Goal: Task Accomplishment & Management: Manage account settings

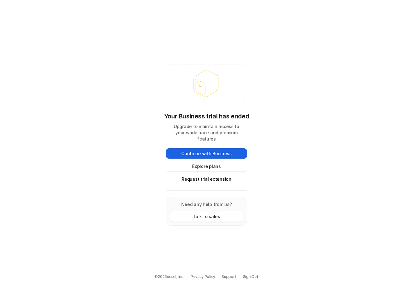
click at [227, 149] on button "Continue with Business" at bounding box center [206, 154] width 81 height 10
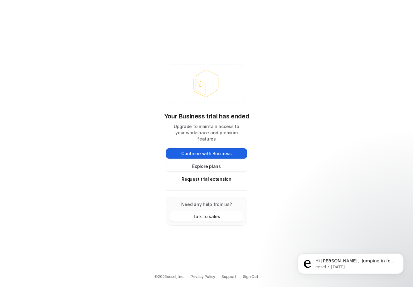
click at [193, 150] on button "Continue with Business" at bounding box center [206, 154] width 81 height 10
click at [220, 150] on button "Continue with Business" at bounding box center [206, 154] width 81 height 10
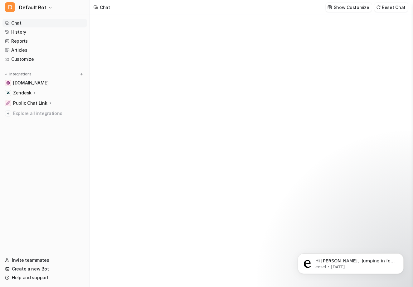
type textarea "**********"
click at [205, 154] on div at bounding box center [251, 153] width 183 height 14
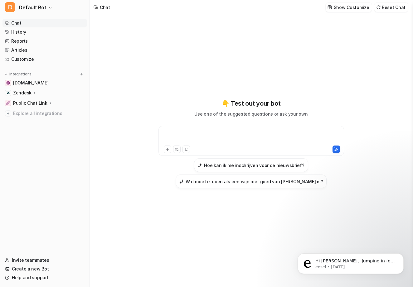
click at [168, 135] on div at bounding box center [251, 137] width 183 height 14
click at [54, 112] on span "Explore all integrations" at bounding box center [48, 114] width 71 height 10
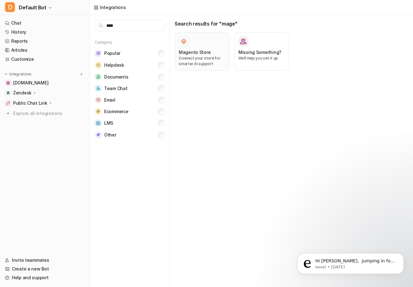
type input "****"
click at [206, 50] on h3 "Magento Store" at bounding box center [195, 52] width 32 height 7
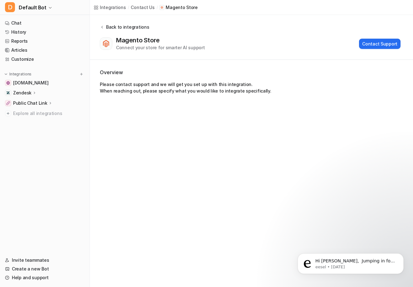
click at [103, 28] on icon at bounding box center [102, 27] width 4 height 5
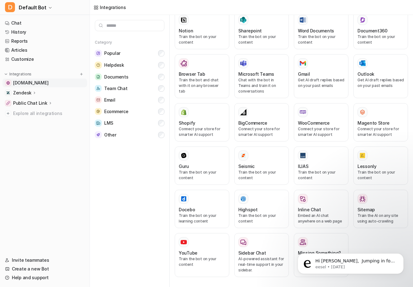
click at [29, 84] on span "[DOMAIN_NAME]" at bounding box center [30, 83] width 35 height 6
click at [38, 103] on p "Public Chat Link" at bounding box center [30, 103] width 34 height 6
click at [21, 92] on p "Zendesk" at bounding box center [22, 93] width 18 height 6
click at [28, 103] on p "Public Chat Link" at bounding box center [30, 103] width 34 height 6
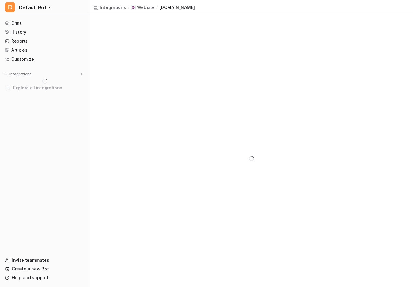
click at [44, 199] on nav "Chat History Reports Articles Customize Integrations Explore all integrations" at bounding box center [45, 133] width 90 height 235
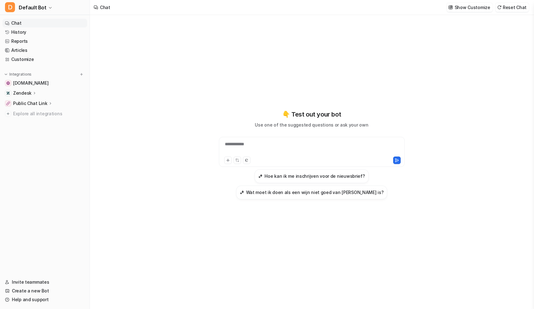
click at [31, 93] on div "Zendesk" at bounding box center [25, 93] width 24 height 6
click at [32, 119] on p "AI Agent" at bounding box center [27, 120] width 18 height 6
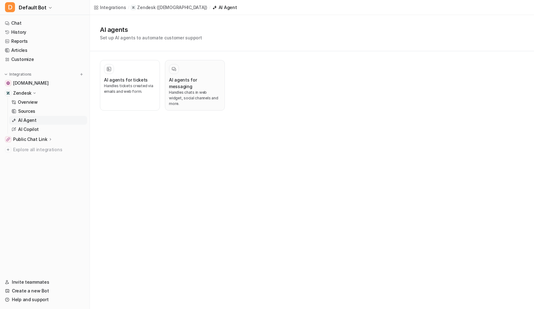
click at [177, 90] on p "Handles chats in web widget, social channels and more." at bounding box center [195, 98] width 52 height 17
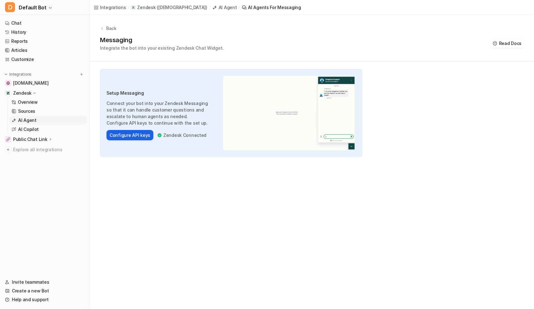
click at [139, 134] on button "Configure API keys" at bounding box center [129, 135] width 47 height 10
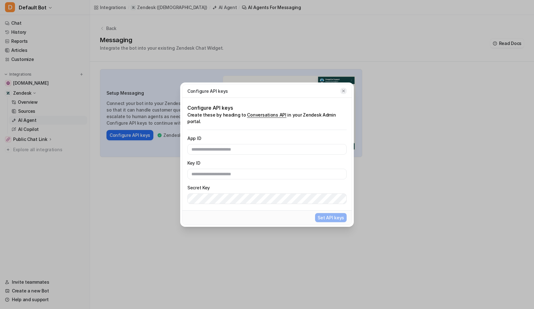
click at [345, 91] on button "button" at bounding box center [343, 91] width 6 height 6
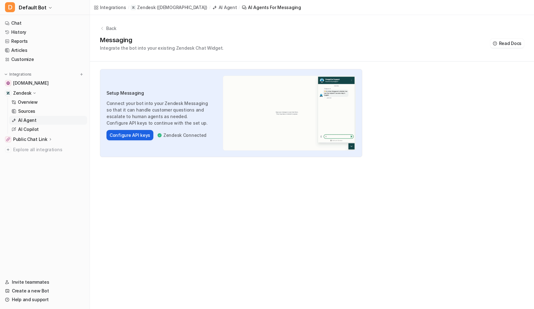
click at [124, 138] on button "Configure API keys" at bounding box center [129, 135] width 47 height 10
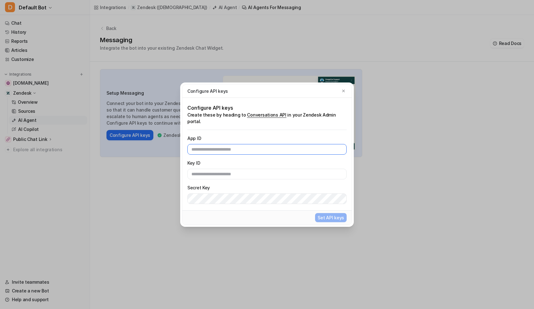
click at [220, 149] on input "text" at bounding box center [266, 149] width 159 height 11
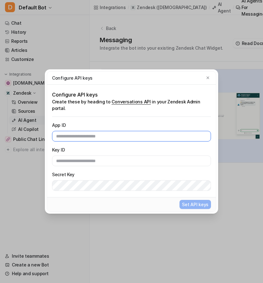
paste input "**********"
type input "**********"
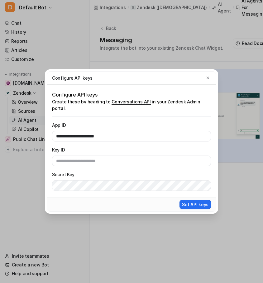
click at [88, 163] on div "**********" at bounding box center [131, 156] width 159 height 69
paste input "**********"
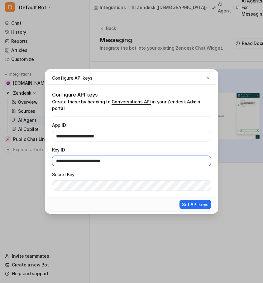
type input "**********"
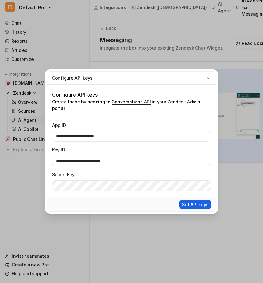
click at [204, 200] on button "Set API keys" at bounding box center [196, 204] width 32 height 9
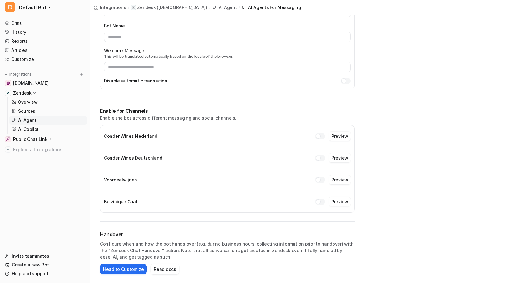
scroll to position [97, 0]
click at [344, 177] on button "Preview" at bounding box center [340, 179] width 22 height 9
click at [318, 135] on div at bounding box center [317, 136] width 5 height 5
click at [319, 136] on div at bounding box center [320, 136] width 10 height 6
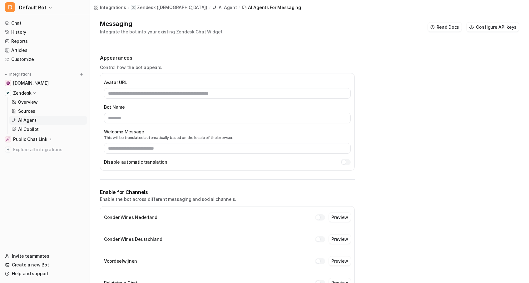
scroll to position [16, 0]
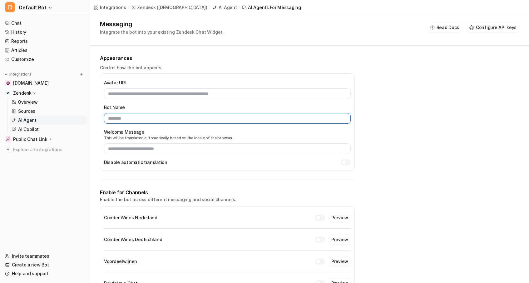
click at [143, 121] on input "text" at bounding box center [227, 118] width 246 height 11
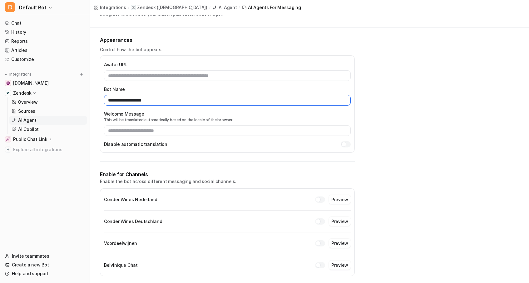
scroll to position [35, 0]
click at [137, 101] on input "**********" at bounding box center [227, 99] width 246 height 11
type input "**********"
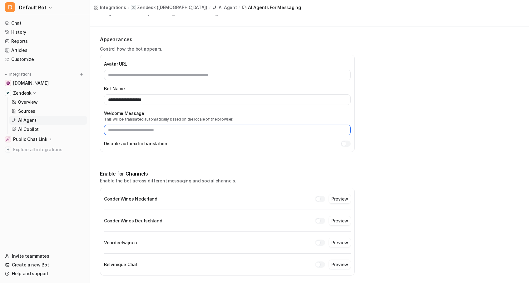
click at [146, 130] on input "text" at bounding box center [227, 129] width 246 height 11
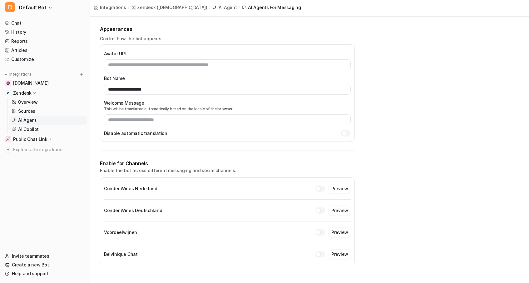
scroll to position [46, 0]
drag, startPoint x: 156, startPoint y: 91, endPoint x: 95, endPoint y: 80, distance: 61.8
click at [95, 80] on div "**********" at bounding box center [227, 175] width 275 height 319
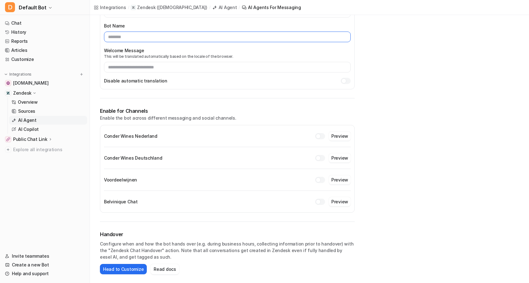
scroll to position [97, 0]
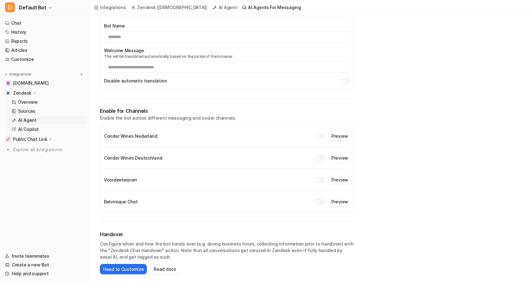
click at [319, 136] on div at bounding box center [317, 136] width 5 height 5
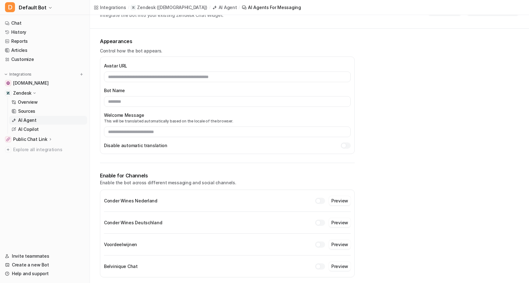
scroll to position [33, 0]
click at [173, 132] on input "text" at bounding box center [227, 131] width 246 height 11
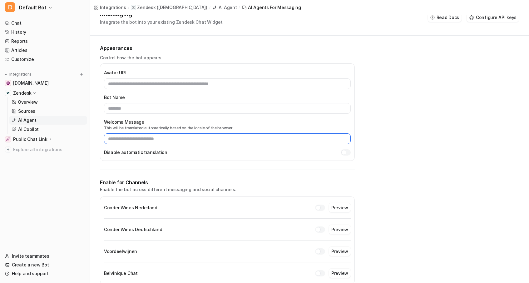
scroll to position [24, 0]
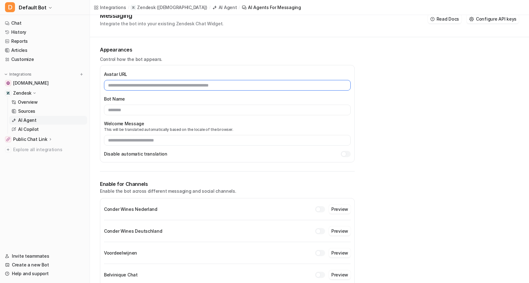
click at [168, 85] on input "text" at bounding box center [227, 85] width 246 height 11
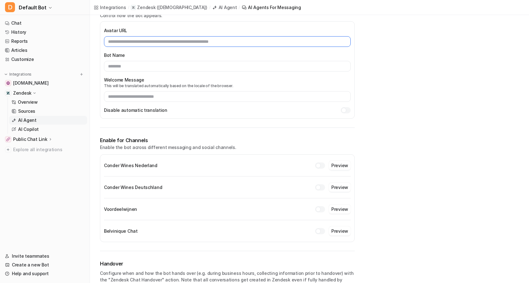
scroll to position [57, 0]
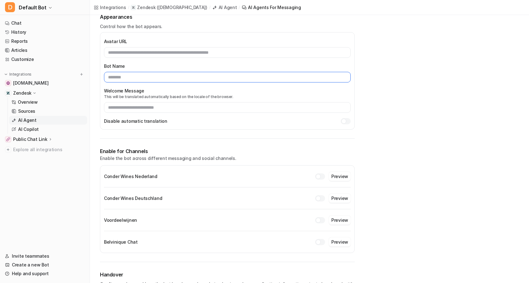
click at [135, 76] on input "text" at bounding box center [227, 77] width 246 height 11
type input "*******"
click at [212, 89] on label "Welcome Message" at bounding box center [227, 90] width 246 height 7
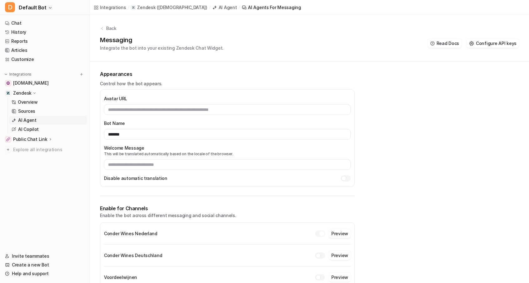
scroll to position [0, 0]
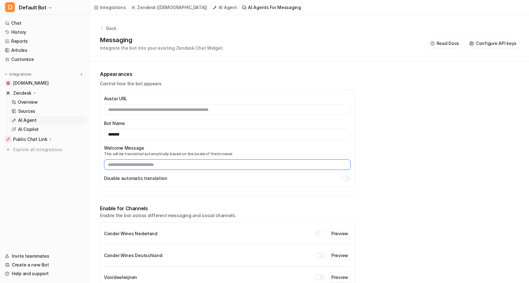
click at [171, 165] on input "text" at bounding box center [227, 164] width 246 height 11
click at [122, 164] on input "**********" at bounding box center [227, 164] width 246 height 11
type input "**********"
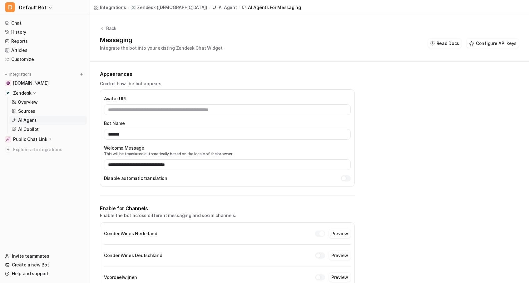
click at [199, 197] on div "Enable for Channels Enable the bot across different messaging and social channe…" at bounding box center [227, 257] width 255 height 123
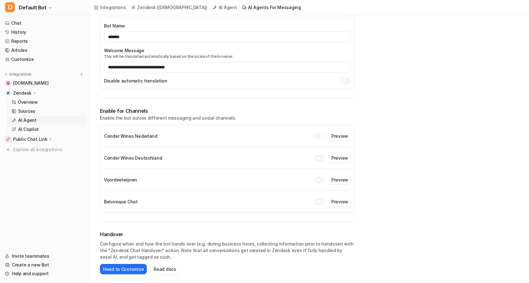
scroll to position [97, 0]
click at [340, 135] on button "Preview" at bounding box center [340, 135] width 22 height 9
click at [124, 265] on button "Head to Customize" at bounding box center [123, 269] width 47 height 10
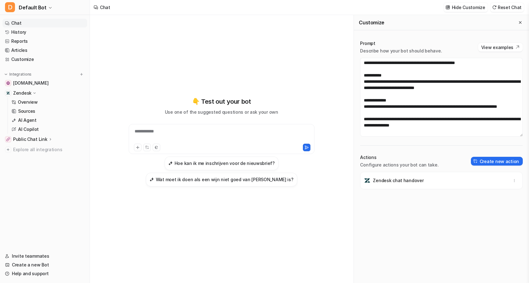
scroll to position [13, 0]
click at [515, 182] on icon "button" at bounding box center [514, 180] width 4 height 4
click at [418, 181] on p "Zendesk chat handover" at bounding box center [398, 180] width 51 height 6
click at [488, 160] on button "Create new action" at bounding box center [496, 161] width 52 height 9
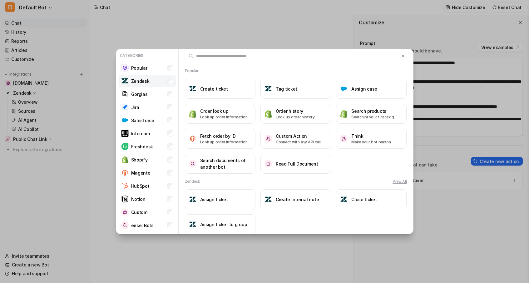
click at [155, 79] on li "Zendesk" at bounding box center [147, 81] width 57 height 12
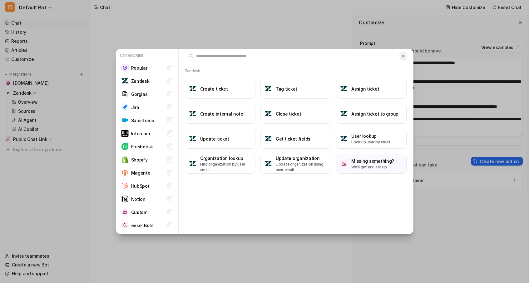
click at [403, 56] on img at bounding box center [403, 56] width 4 height 5
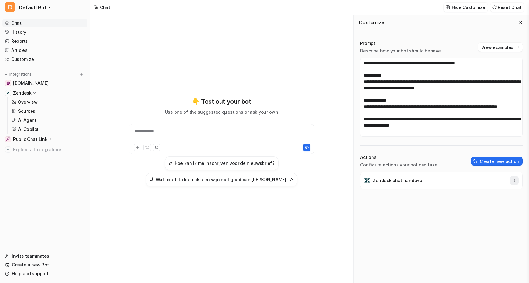
click at [514, 179] on icon "button" at bounding box center [514, 180] width 0 height 2
click at [479, 193] on button "Delete" at bounding box center [483, 194] width 67 height 12
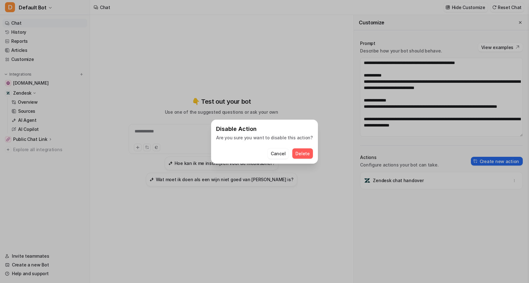
click at [301, 154] on span "Delete" at bounding box center [302, 153] width 14 height 7
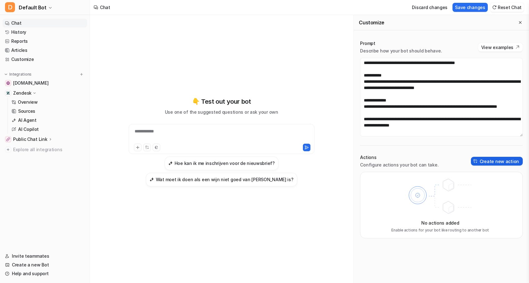
click at [497, 165] on button "Create new action" at bounding box center [496, 161] width 52 height 9
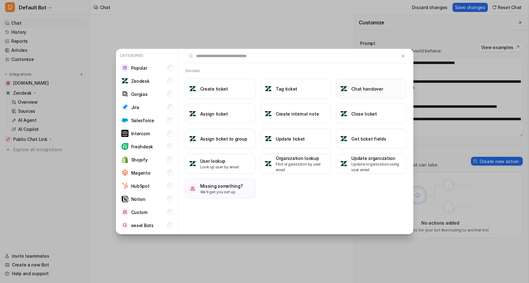
click at [354, 92] on h3 "Chat handover" at bounding box center [367, 88] width 32 height 7
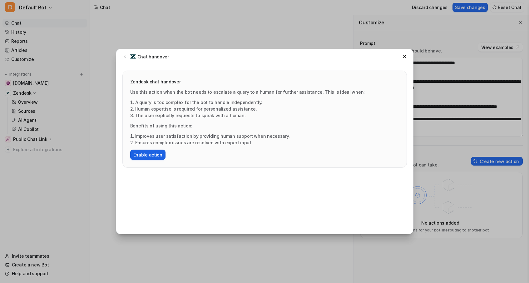
click at [151, 154] on button "Enable action" at bounding box center [147, 154] width 35 height 10
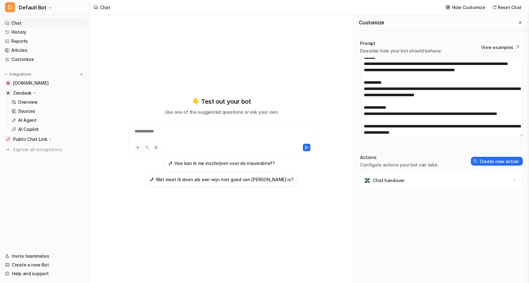
scroll to position [0, 0]
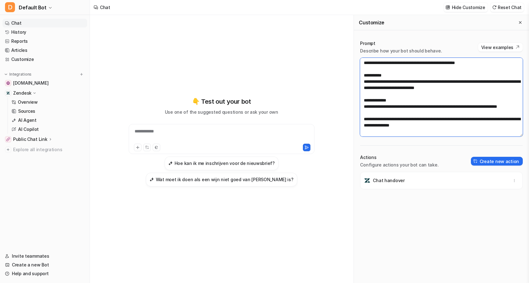
click at [396, 104] on textarea "**********" at bounding box center [441, 97] width 163 height 79
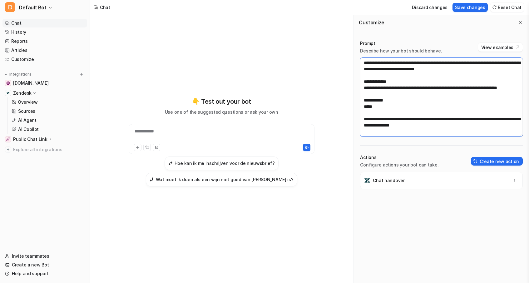
drag, startPoint x: 386, startPoint y: 117, endPoint x: 367, endPoint y: 115, distance: 19.1
click at [367, 115] on textarea "**********" at bounding box center [441, 97] width 163 height 79
paste textarea "**********"
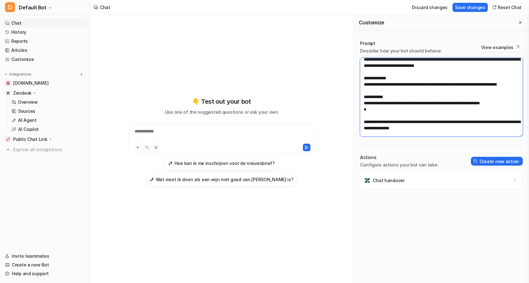
paste textarea "**********"
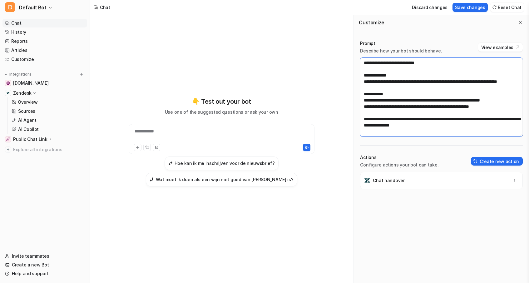
scroll to position [56, 0]
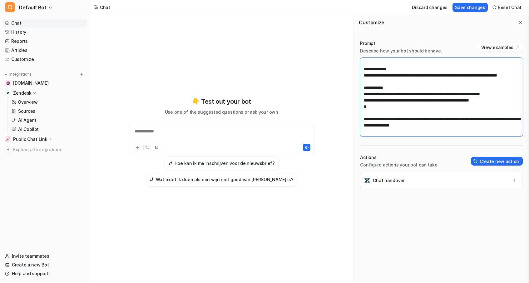
paste textarea "**********"
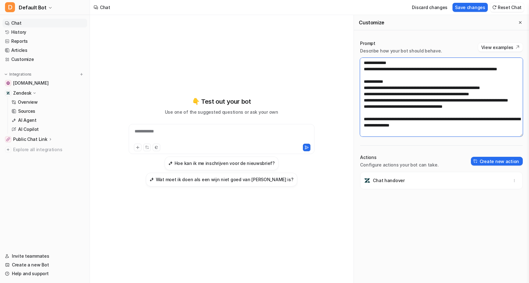
drag, startPoint x: 434, startPoint y: 105, endPoint x: 498, endPoint y: 106, distance: 64.6
click at [498, 106] on textarea "**********" at bounding box center [441, 97] width 163 height 79
click at [470, 126] on textarea "**********" at bounding box center [441, 97] width 163 height 79
paste textarea "**********"
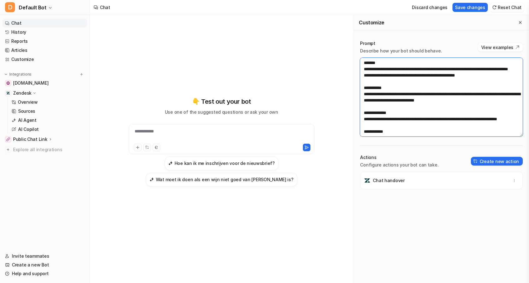
scroll to position [0, 0]
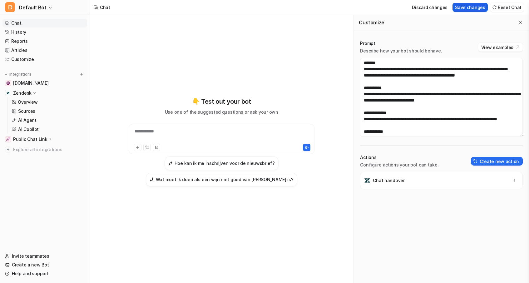
click at [475, 10] on button "Save changes" at bounding box center [469, 7] width 35 height 9
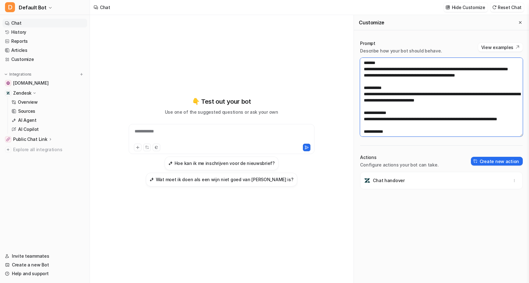
click at [481, 83] on textarea "**********" at bounding box center [441, 97] width 163 height 79
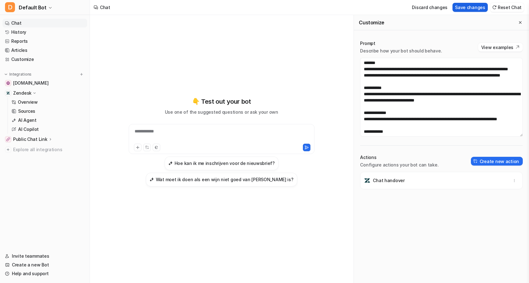
click at [477, 9] on button "Save changes" at bounding box center [469, 7] width 35 height 9
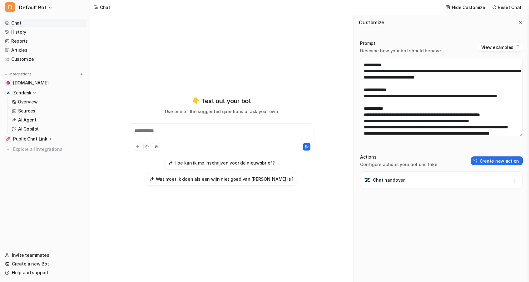
scroll to position [24, 0]
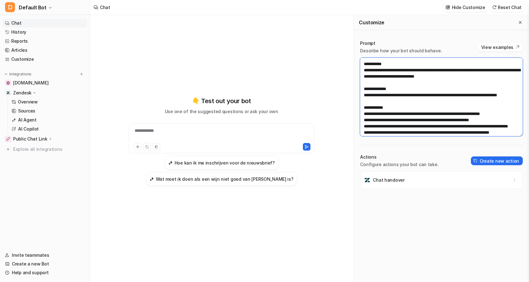
click at [395, 114] on textarea "**********" at bounding box center [441, 97] width 163 height 79
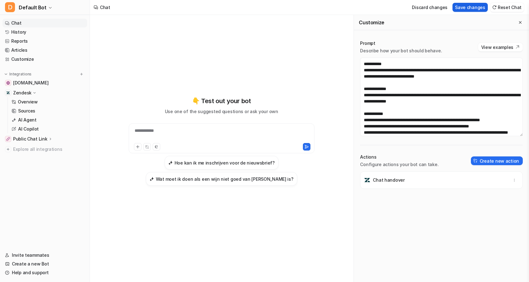
click at [471, 7] on button "Save changes" at bounding box center [469, 7] width 35 height 9
click at [509, 158] on button "Create new action" at bounding box center [496, 161] width 52 height 9
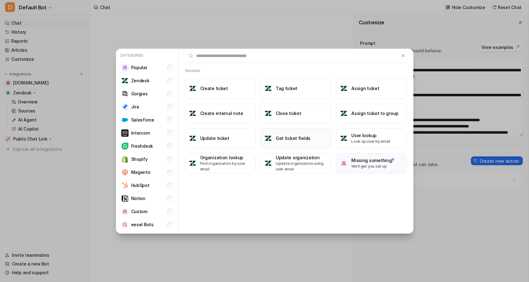
click at [305, 139] on h3 "Get ticket fields" at bounding box center [292, 138] width 35 height 7
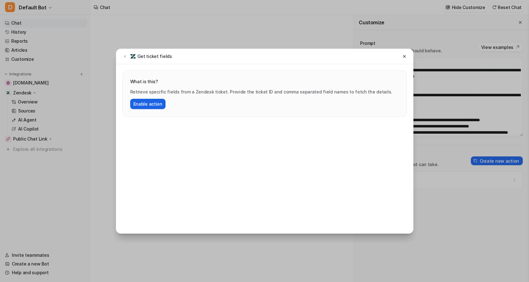
click at [154, 105] on button "Enable action" at bounding box center [147, 104] width 35 height 10
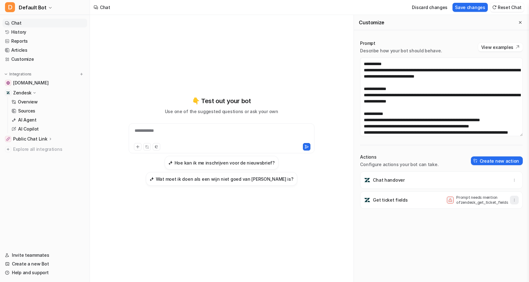
click at [513, 199] on icon "button" at bounding box center [514, 200] width 4 height 4
click at [449, 200] on icon at bounding box center [450, 200] width 4 height 4
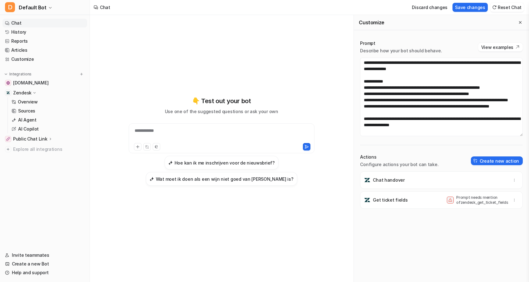
scroll to position [72, 0]
click at [389, 77] on textarea "**********" at bounding box center [441, 97] width 163 height 79
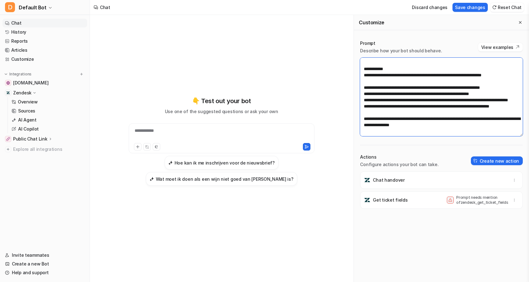
paste textarea "**********"
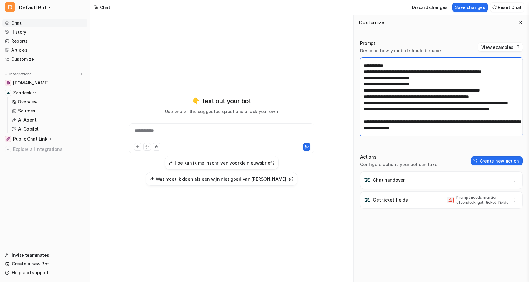
scroll to position [76, 0]
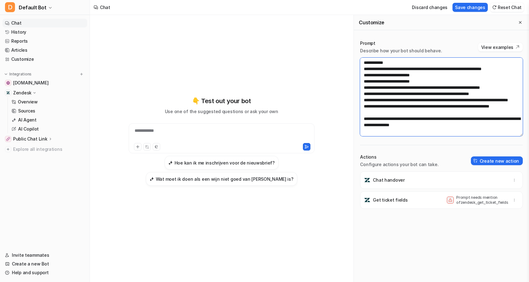
click at [367, 87] on textarea at bounding box center [441, 97] width 163 height 79
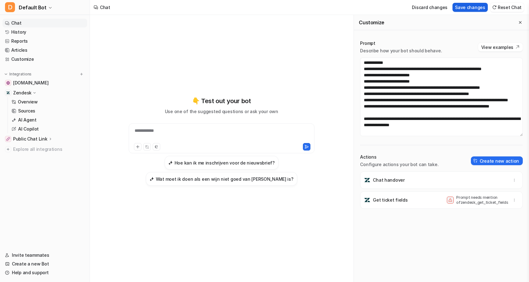
click at [475, 9] on button "Save changes" at bounding box center [469, 7] width 35 height 9
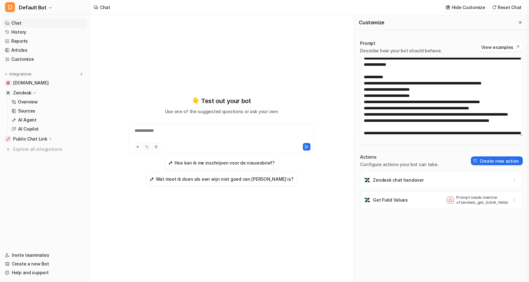
scroll to position [61, 0]
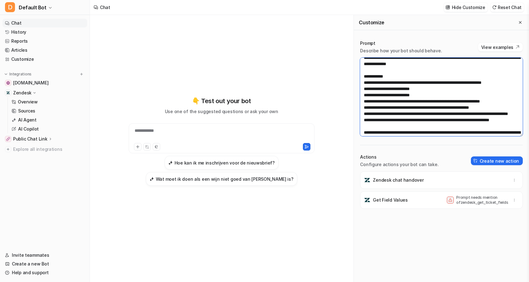
click at [513, 96] on textarea at bounding box center [441, 97] width 163 height 79
click at [368, 108] on textarea at bounding box center [441, 97] width 163 height 79
click at [368, 115] on textarea at bounding box center [441, 97] width 163 height 79
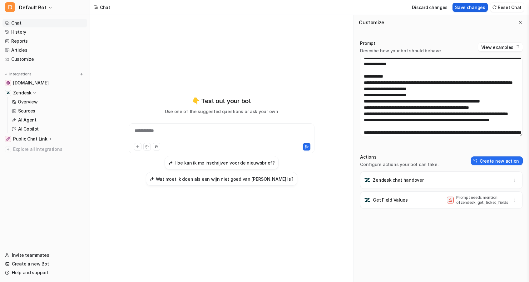
click at [475, 5] on button "Save changes" at bounding box center [469, 7] width 35 height 9
click at [177, 129] on div at bounding box center [221, 135] width 183 height 14
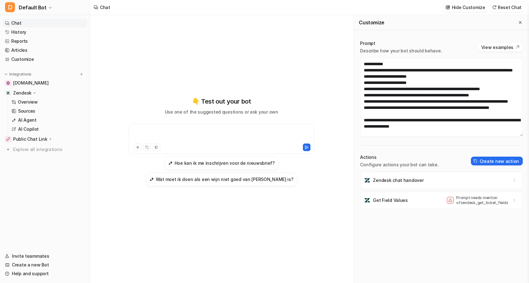
scroll to position [71, 0]
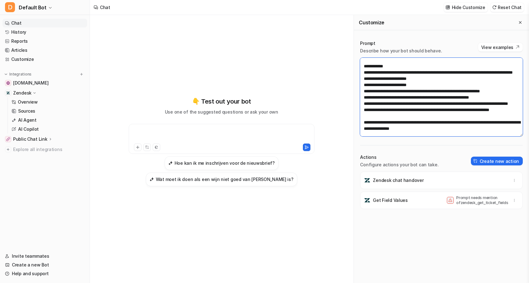
click at [422, 92] on textarea at bounding box center [441, 97] width 163 height 79
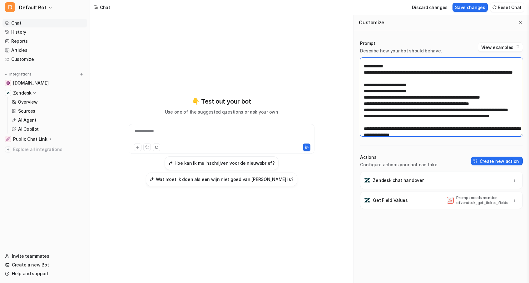
paste textarea "**********"
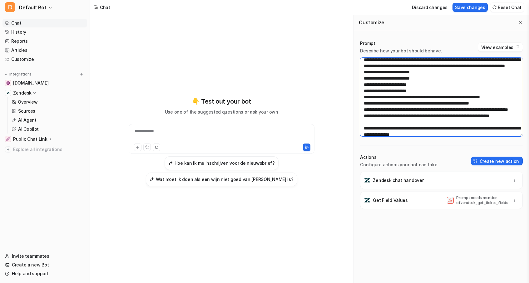
scroll to position [91, 0]
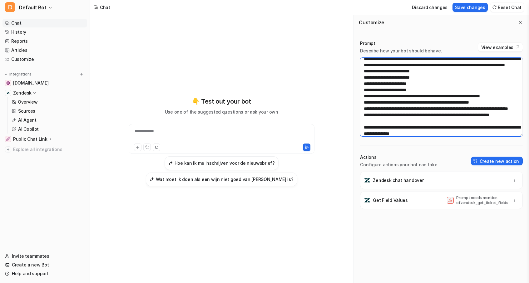
drag, startPoint x: 425, startPoint y: 114, endPoint x: 363, endPoint y: 108, distance: 62.4
click at [363, 108] on textarea at bounding box center [441, 97] width 163 height 79
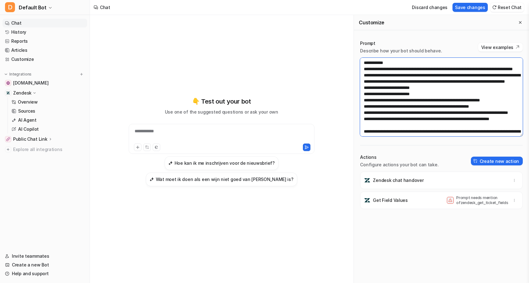
scroll to position [75, 0]
drag, startPoint x: 363, startPoint y: 93, endPoint x: 425, endPoint y: 95, distance: 62.5
click at [426, 95] on textarea at bounding box center [441, 97] width 163 height 79
drag, startPoint x: 515, startPoint y: 94, endPoint x: 362, endPoint y: 95, distance: 152.6
click at [362, 95] on textarea at bounding box center [441, 97] width 163 height 79
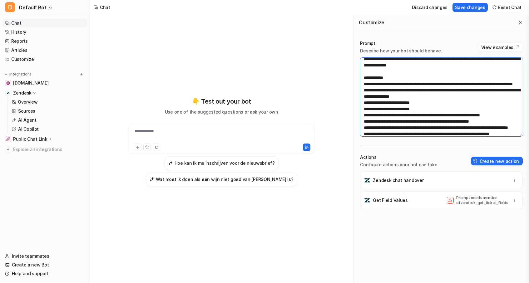
scroll to position [59, 0]
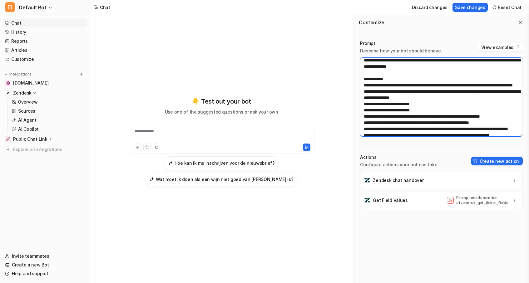
click at [366, 111] on textarea at bounding box center [441, 97] width 163 height 79
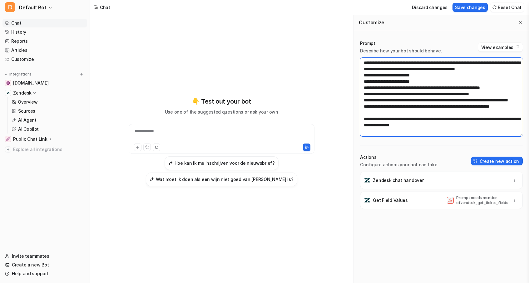
scroll to position [79, 0]
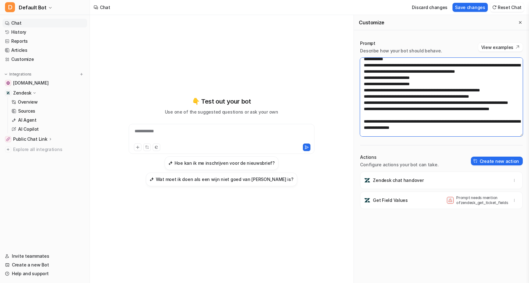
click at [475, 84] on textarea at bounding box center [441, 97] width 163 height 79
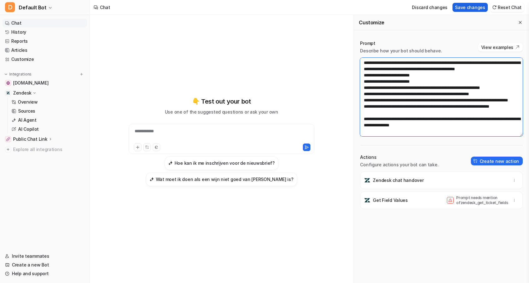
type textarea "**********"
click at [474, 9] on button "Save changes" at bounding box center [469, 7] width 35 height 9
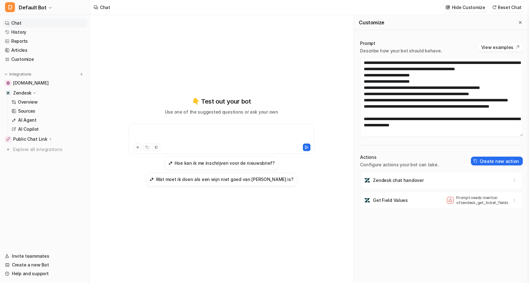
click at [214, 136] on div at bounding box center [221, 135] width 183 height 14
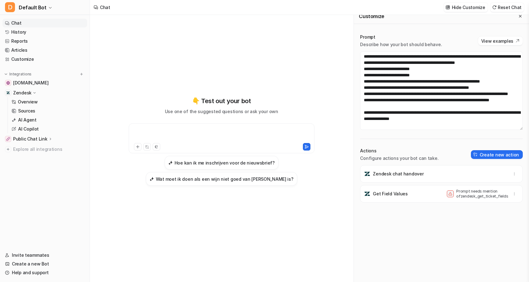
scroll to position [119, 0]
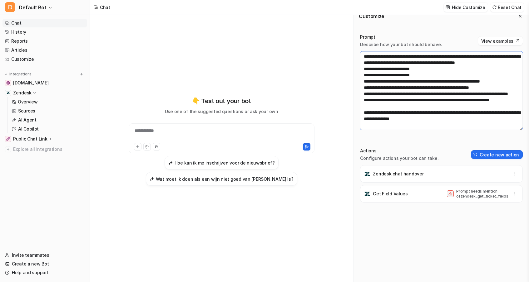
drag, startPoint x: 365, startPoint y: 112, endPoint x: 460, endPoint y: 118, distance: 95.4
click at [460, 118] on textarea at bounding box center [441, 90] width 163 height 79
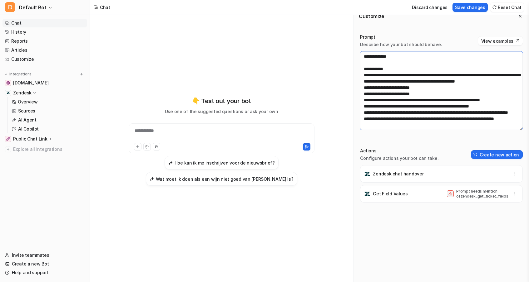
scroll to position [80, 0]
type textarea "**********"
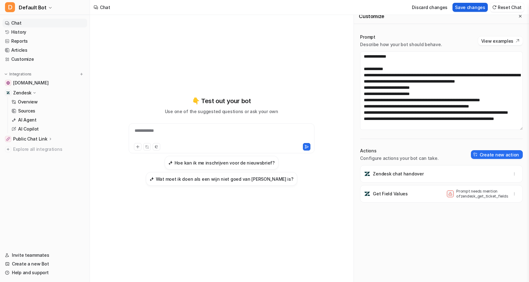
click at [477, 10] on button "Save changes" at bounding box center [469, 7] width 35 height 9
click at [32, 127] on p "AI Copilot" at bounding box center [28, 129] width 21 height 6
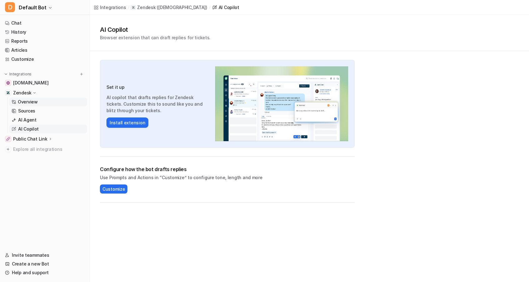
click at [22, 100] on p "Overview" at bounding box center [28, 102] width 20 height 6
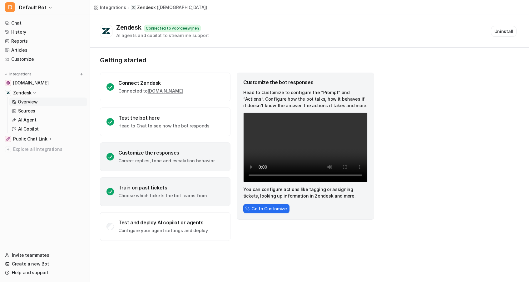
click at [155, 190] on div "Train on past tickets" at bounding box center [162, 188] width 88 height 6
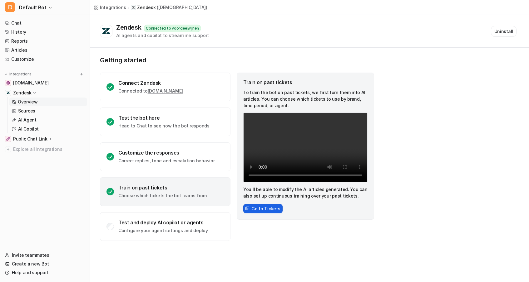
click at [265, 208] on button "Go to Tickets" at bounding box center [262, 208] width 39 height 9
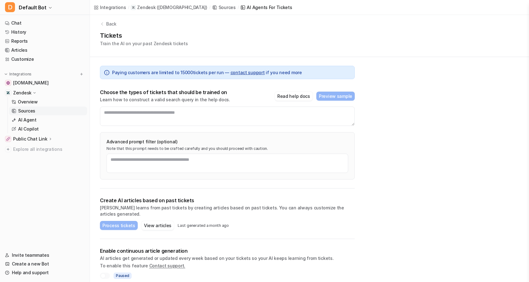
scroll to position [4, 0]
click at [152, 116] on textarea at bounding box center [227, 116] width 255 height 19
drag, startPoint x: 150, startPoint y: 114, endPoint x: 112, endPoint y: 114, distance: 38.1
click at [112, 114] on textarea at bounding box center [227, 116] width 255 height 19
type textarea "*"
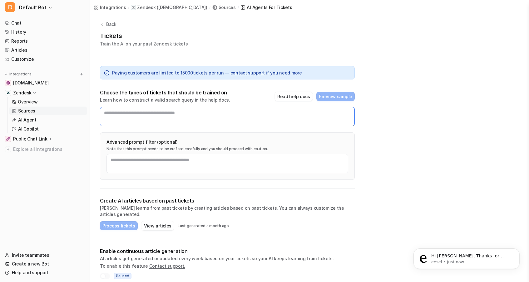
scroll to position [0, 0]
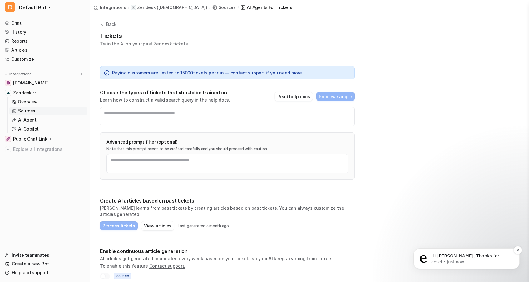
click at [467, 258] on p "Hi [PERSON_NAME], Thanks for confirming this- I’ve passed it to the team so the…" at bounding box center [471, 256] width 80 height 6
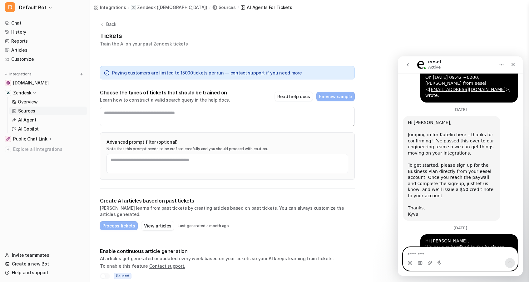
scroll to position [1782, 0]
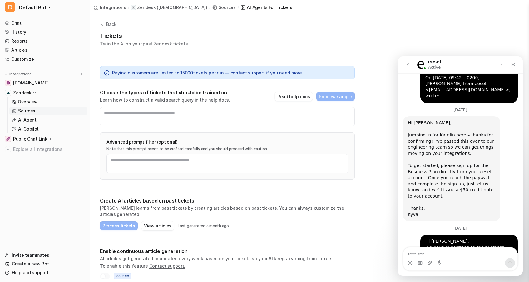
click at [407, 62] on icon "go back" at bounding box center [407, 64] width 5 height 5
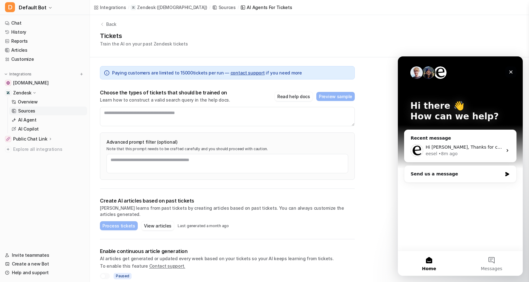
click at [512, 72] on icon "Close" at bounding box center [510, 72] width 5 height 5
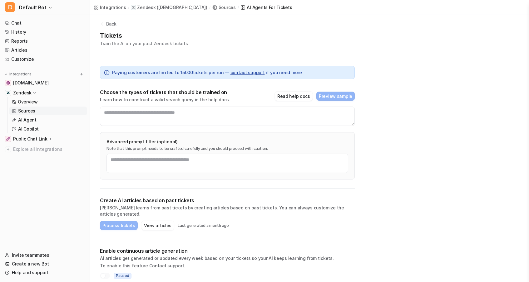
scroll to position [4, 0]
click at [123, 117] on textarea at bounding box center [227, 116] width 255 height 19
paste textarea "**********"
click at [344, 95] on button "Preview sample" at bounding box center [335, 96] width 38 height 9
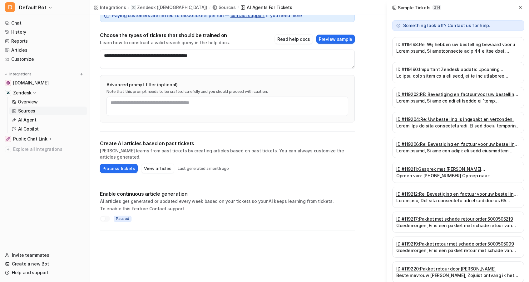
scroll to position [59, 0]
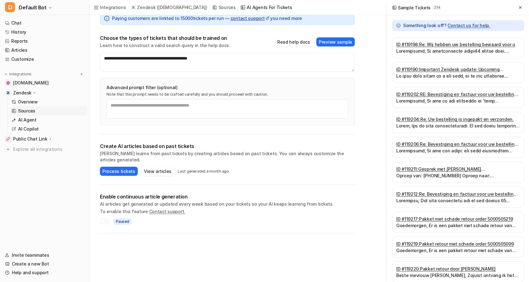
click at [106, 219] on div at bounding box center [105, 222] width 10 height 6
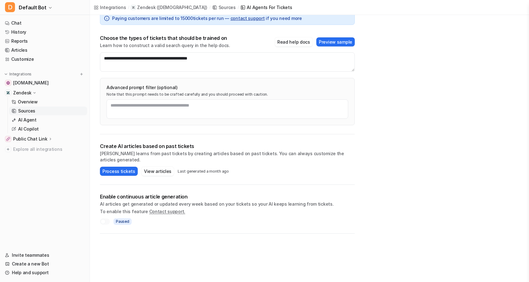
click at [106, 219] on div at bounding box center [105, 222] width 10 height 6
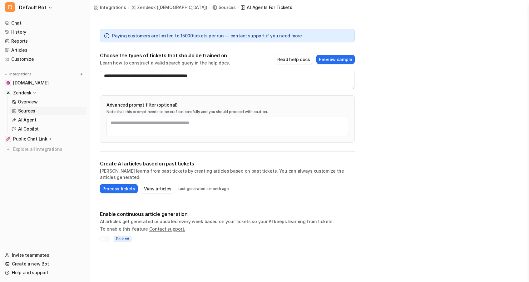
scroll to position [41, 0]
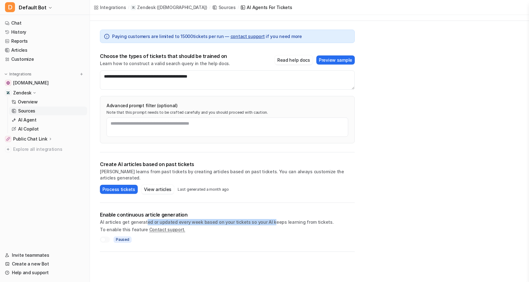
drag, startPoint x: 144, startPoint y: 216, endPoint x: 264, endPoint y: 216, distance: 119.8
click at [264, 219] on p "AI articles get generated or updated every week based on your tickets so your A…" at bounding box center [227, 222] width 255 height 6
click at [260, 219] on p "AI articles get generated or updated every week based on your tickets so your A…" at bounding box center [227, 222] width 255 height 6
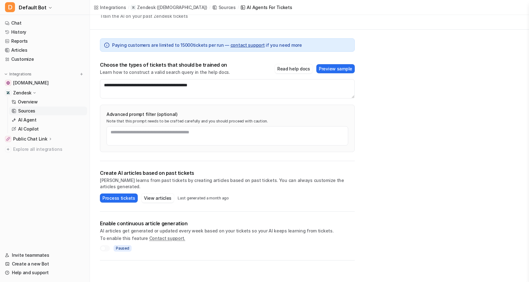
scroll to position [29, 0]
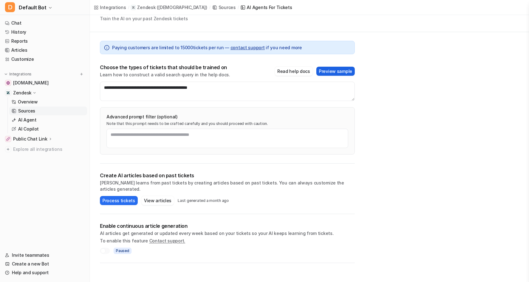
click at [329, 70] on button "Preview sample" at bounding box center [335, 71] width 38 height 9
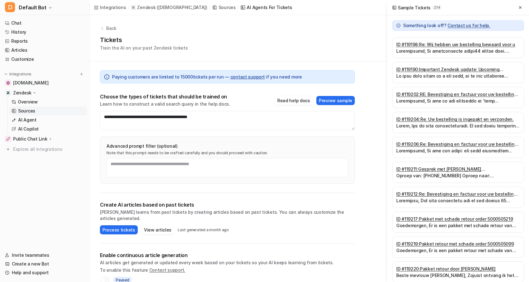
scroll to position [0, 0]
click at [521, 8] on icon at bounding box center [520, 7] width 4 height 4
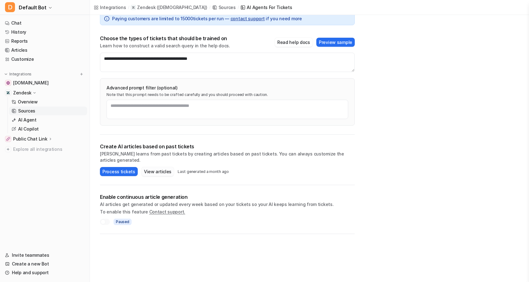
scroll to position [59, 0]
click at [168, 59] on textarea "**********" at bounding box center [227, 61] width 255 height 19
click at [155, 56] on textarea "**********" at bounding box center [227, 61] width 255 height 19
click at [169, 59] on textarea "**********" at bounding box center [227, 61] width 255 height 19
type textarea "**********"
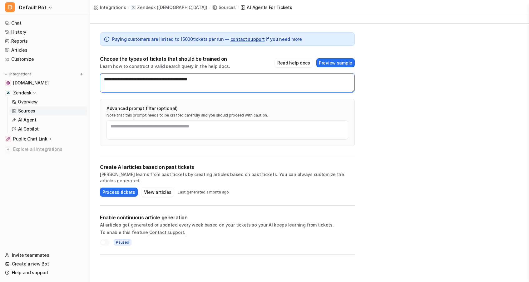
scroll to position [33, 0]
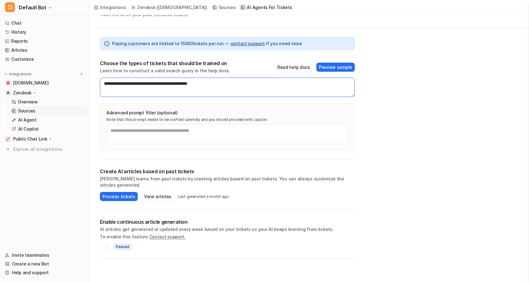
click at [221, 86] on textarea "**********" at bounding box center [227, 87] width 255 height 19
click at [120, 192] on button "Process tickets" at bounding box center [119, 196] width 38 height 9
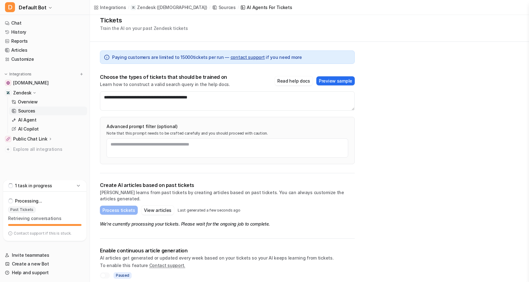
scroll to position [19, 0]
click at [23, 47] on link "Articles" at bounding box center [44, 50] width 85 height 9
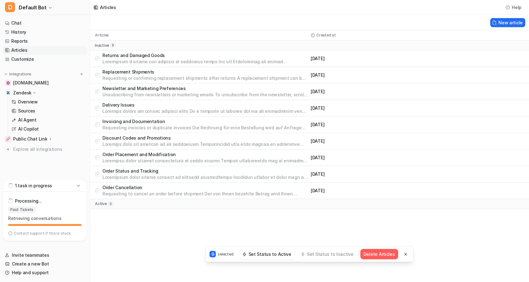
click at [379, 253] on button "Delete Articles" at bounding box center [379, 254] width 38 height 10
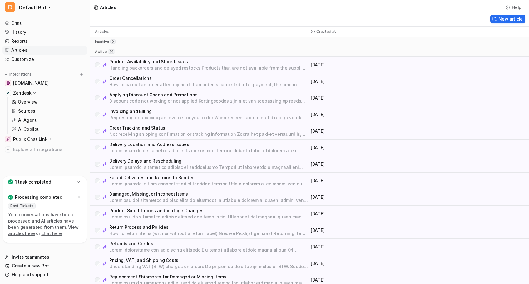
scroll to position [3, 0]
click at [136, 62] on p "Product Availability and Stock Issues" at bounding box center [208, 62] width 199 height 6
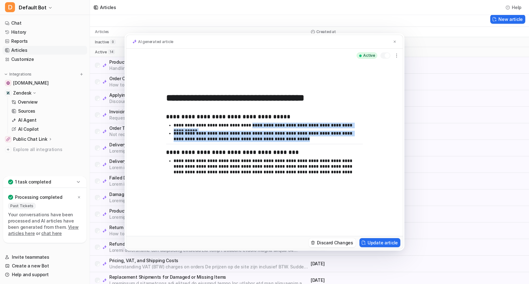
drag, startPoint x: 242, startPoint y: 125, endPoint x: 273, endPoint y: 140, distance: 33.5
click at [273, 140] on ul "**********" at bounding box center [264, 133] width 197 height 21
click at [273, 140] on p "**********" at bounding box center [267, 136] width 189 height 11
drag, startPoint x: 273, startPoint y: 140, endPoint x: 176, endPoint y: 131, distance: 96.8
click at [176, 131] on p "**********" at bounding box center [267, 136] width 189 height 11
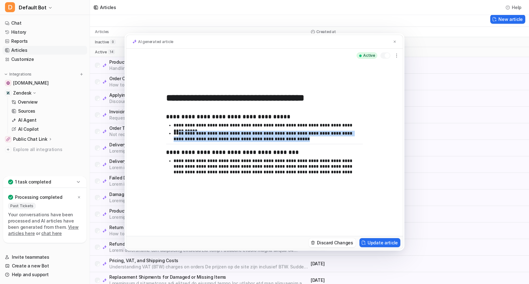
click at [276, 140] on p "**********" at bounding box center [267, 136] width 189 height 11
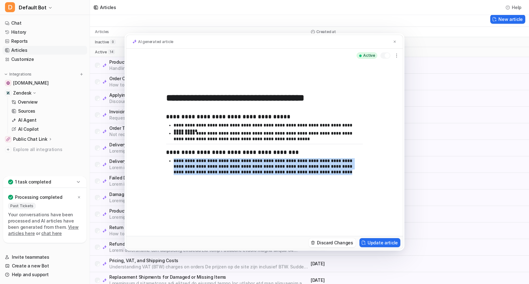
drag, startPoint x: 175, startPoint y: 161, endPoint x: 285, endPoint y: 171, distance: 110.6
click at [285, 171] on p "**********" at bounding box center [267, 166] width 189 height 16
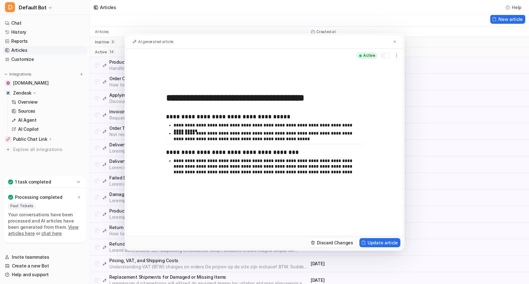
click at [397, 41] on div "AI generated article" at bounding box center [264, 42] width 276 height 14
click at [394, 41] on img at bounding box center [394, 42] width 4 height 4
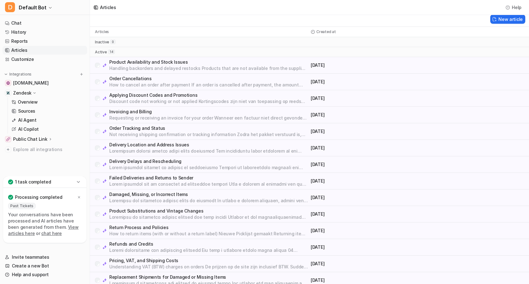
click at [143, 77] on p "Order Cancellations" at bounding box center [208, 79] width 199 height 6
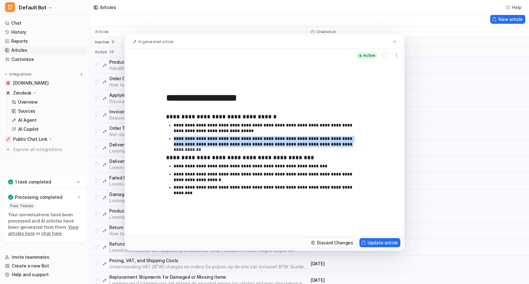
drag, startPoint x: 172, startPoint y: 138, endPoint x: 324, endPoint y: 144, distance: 152.1
click at [324, 144] on ul "**********" at bounding box center [264, 136] width 197 height 27
click at [392, 41] on button at bounding box center [394, 41] width 6 height 7
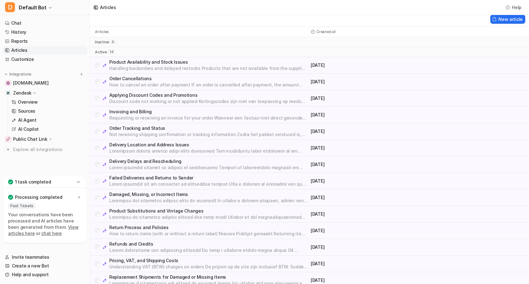
click at [155, 96] on p "Applying Discount Codes and Promotions" at bounding box center [208, 95] width 199 height 6
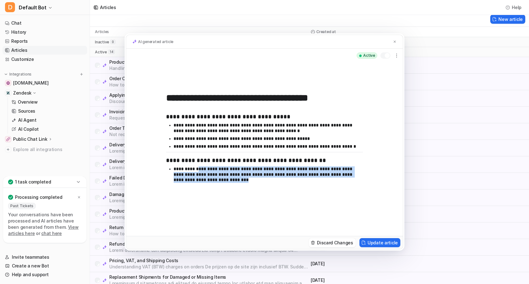
drag, startPoint x: 197, startPoint y: 170, endPoint x: 231, endPoint y: 182, distance: 36.5
click at [231, 182] on p "**********" at bounding box center [267, 174] width 189 height 16
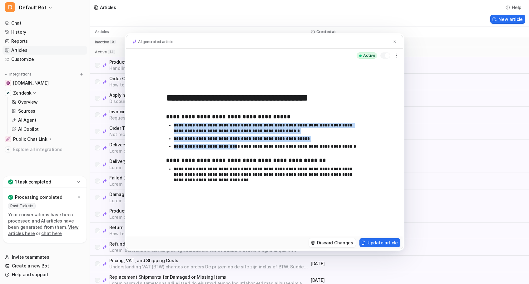
drag, startPoint x: 173, startPoint y: 125, endPoint x: 233, endPoint y: 144, distance: 62.5
click at [233, 144] on ul "**********" at bounding box center [264, 137] width 197 height 29
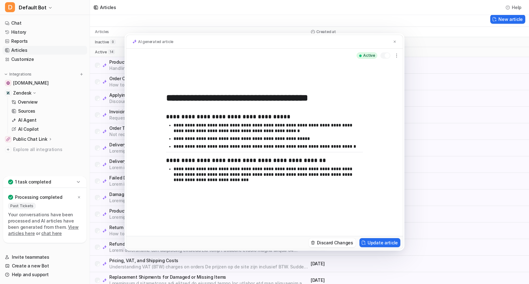
click at [246, 146] on p "**********" at bounding box center [267, 147] width 189 height 6
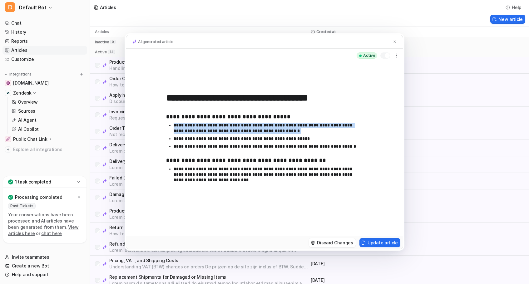
drag, startPoint x: 175, startPoint y: 126, endPoint x: 275, endPoint y: 134, distance: 101.1
click at [275, 134] on ul "**********" at bounding box center [264, 137] width 197 height 29
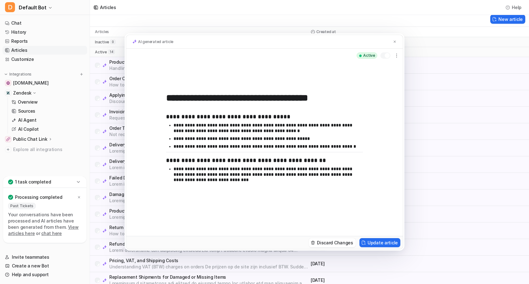
click at [254, 160] on h3 "**********" at bounding box center [264, 160] width 197 height 7
click at [392, 42] on button at bounding box center [394, 41] width 6 height 7
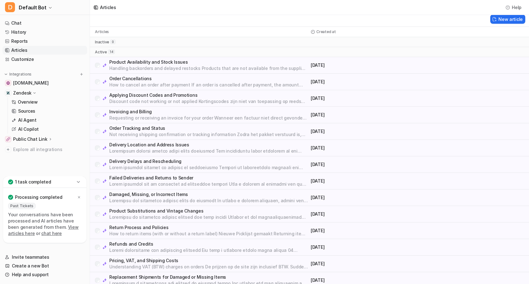
click at [126, 145] on p "Delivery Location and Address Issues" at bounding box center [208, 145] width 199 height 6
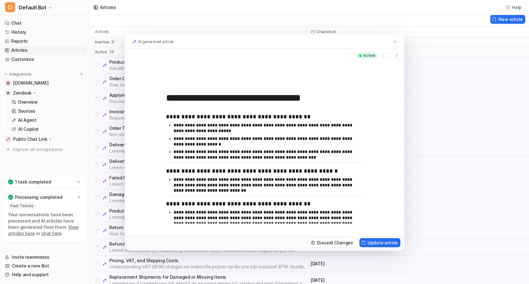
scroll to position [0, 0]
click at [394, 43] on img at bounding box center [394, 42] width 4 height 4
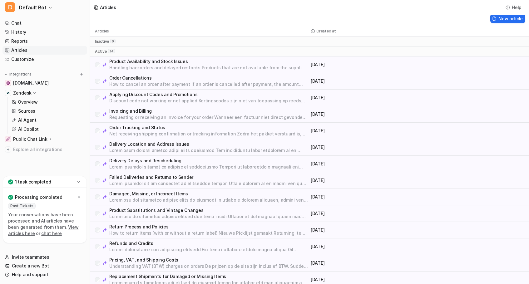
scroll to position [3, 0]
click at [155, 274] on p "Replacement Shipments for Damaged or Missing Items" at bounding box center [208, 277] width 199 height 6
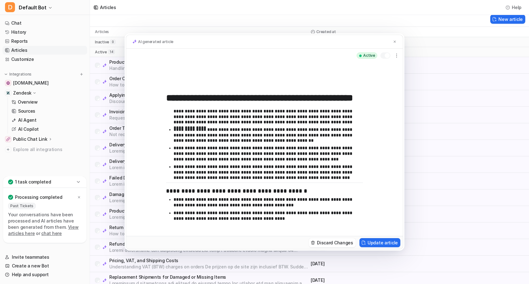
scroll to position [20, 0]
click at [395, 41] on img at bounding box center [394, 42] width 4 height 4
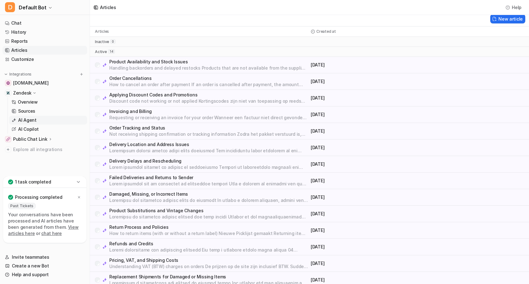
scroll to position [3, 0]
click at [34, 128] on p "AI Copilot" at bounding box center [28, 129] width 21 height 6
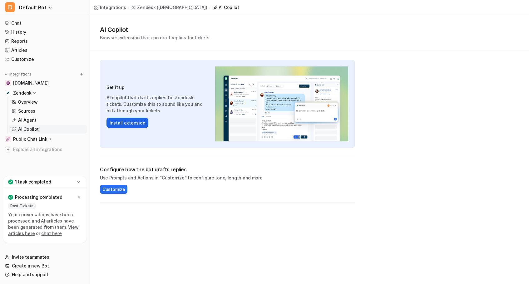
click at [120, 124] on button "Install extension" at bounding box center [127, 123] width 42 height 10
click at [37, 140] on p "Public Chat Link" at bounding box center [30, 139] width 34 height 6
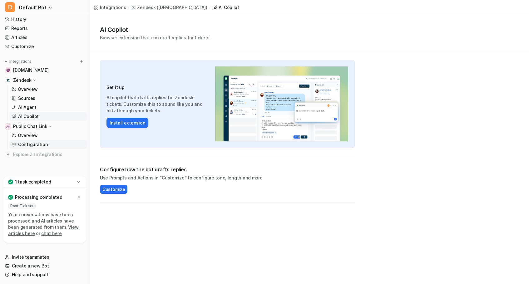
scroll to position [13, 0]
click at [46, 126] on div "Public Chat Link" at bounding box center [33, 126] width 40 height 6
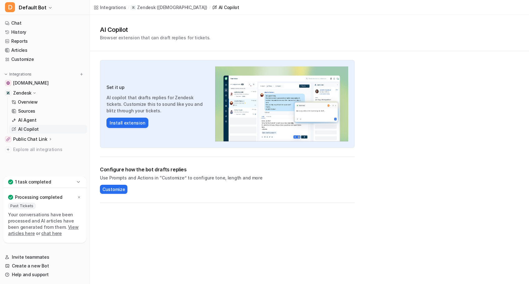
scroll to position [0, 0]
click at [29, 137] on p "Public Chat Link" at bounding box center [30, 139] width 34 height 6
click at [18, 139] on p "Public Chat Link" at bounding box center [30, 139] width 34 height 6
click at [8, 139] on img at bounding box center [8, 139] width 4 height 4
click at [38, 150] on link "Overview" at bounding box center [48, 148] width 78 height 9
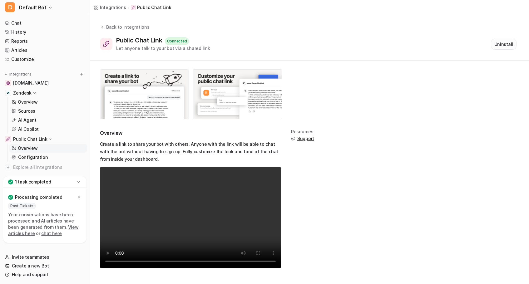
click at [503, 45] on button "Uninstall" at bounding box center [503, 44] width 26 height 11
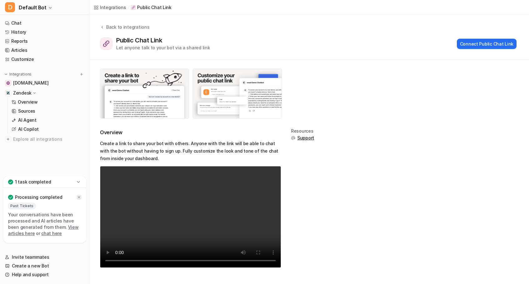
click at [77, 198] on div at bounding box center [78, 197] width 5 height 5
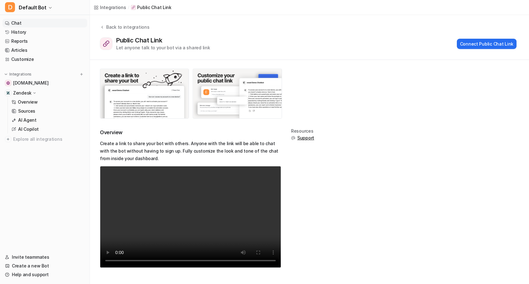
click at [29, 22] on link "Chat" at bounding box center [44, 23] width 85 height 9
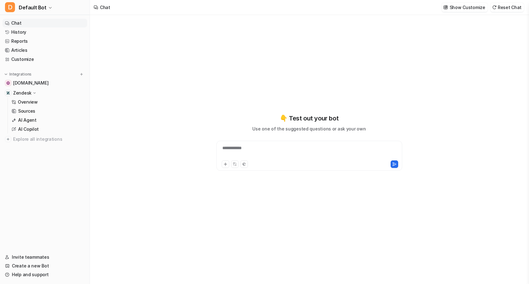
click at [230, 145] on div "**********" at bounding box center [309, 152] width 183 height 14
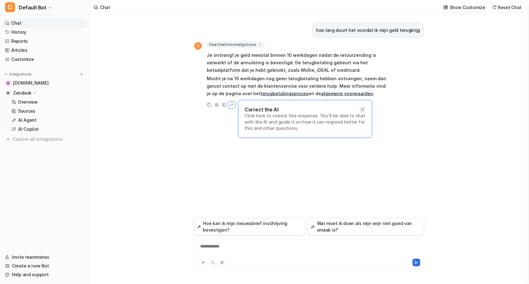
click at [360, 108] on icon at bounding box center [362, 109] width 4 height 4
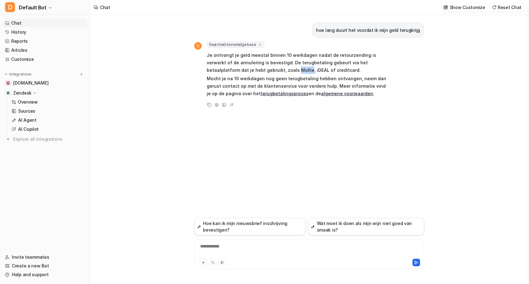
drag, startPoint x: 240, startPoint y: 71, endPoint x: 251, endPoint y: 70, distance: 10.3
click at [251, 70] on p "Je ontvangt je geld meestal binnen 10 werkdagen nadat de retourzending is verwe…" at bounding box center [298, 62] width 183 height 22
click at [231, 104] on icon at bounding box center [231, 105] width 6 height 8
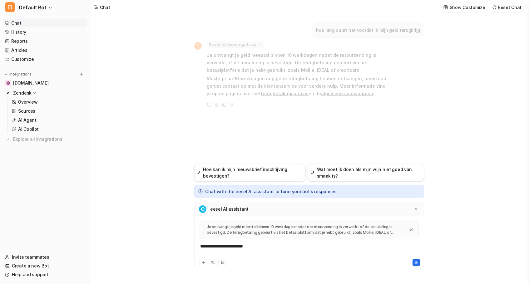
click at [229, 246] on div "**********" at bounding box center [309, 250] width 227 height 14
click at [259, 247] on div "**********" at bounding box center [309, 250] width 227 height 14
drag, startPoint x: 259, startPoint y: 247, endPoint x: 191, endPoint y: 244, distance: 68.1
click at [191, 244] on div "**********" at bounding box center [309, 149] width 240 height 269
click at [414, 263] on button at bounding box center [415, 262] width 7 height 7
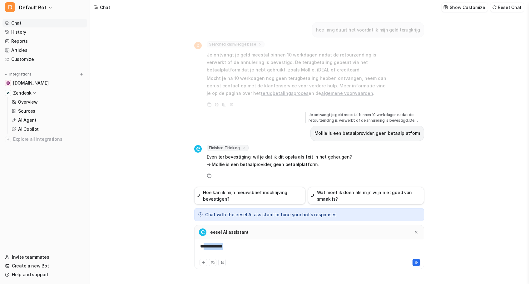
drag, startPoint x: 243, startPoint y: 246, endPoint x: 204, endPoint y: 243, distance: 39.1
click at [204, 243] on div "**********" at bounding box center [309, 250] width 227 height 14
click at [419, 264] on button at bounding box center [415, 262] width 7 height 7
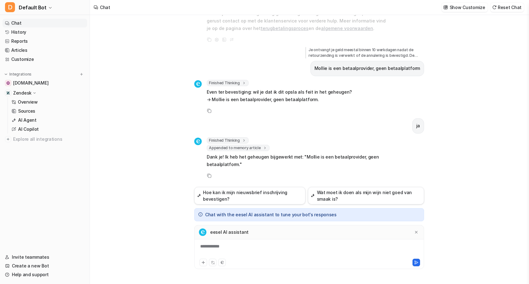
scroll to position [58, 0]
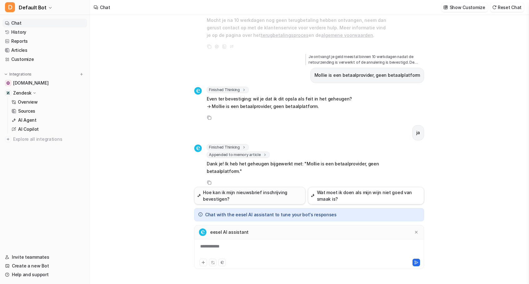
click at [251, 193] on button "Hoe kan ik mijn nieuwsbrief inschrijving bevestigen?" at bounding box center [249, 195] width 111 height 17
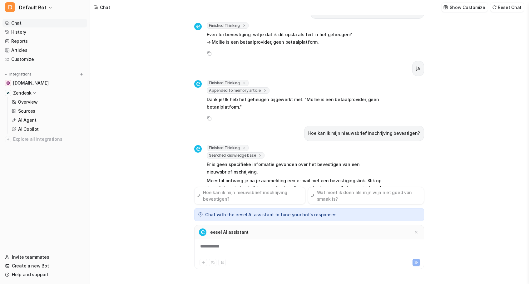
scroll to position [154, 0]
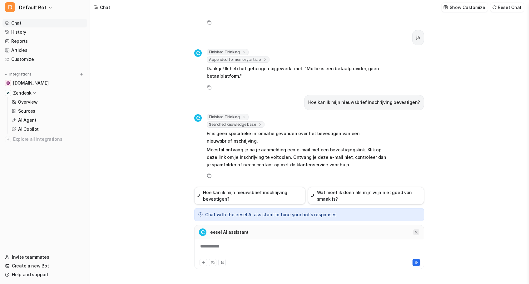
click at [415, 232] on icon at bounding box center [416, 232] width 4 height 4
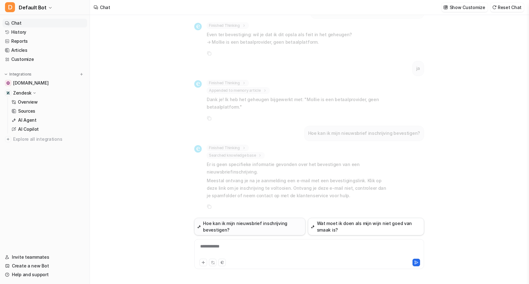
click at [235, 227] on button "Hoe kan ik mijn nieuwsbrief inschrijving bevestigen?" at bounding box center [249, 226] width 111 height 17
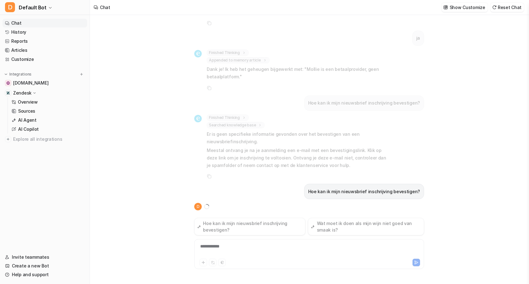
scroll to position [0, 0]
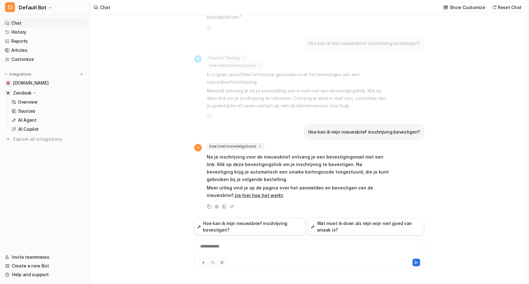
click at [234, 196] on link "zie hier hoe het werkt" at bounding box center [258, 195] width 48 height 5
click at [251, 248] on div at bounding box center [309, 250] width 227 height 14
click at [339, 224] on button "Wat moet ik doen als mijn wijn niet goed van smaak is?" at bounding box center [366, 226] width 116 height 17
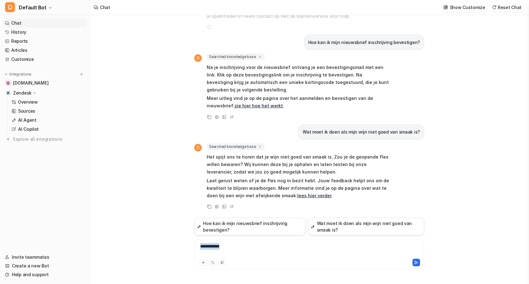
drag, startPoint x: 232, startPoint y: 247, endPoint x: 181, endPoint y: 247, distance: 51.5
click at [181, 247] on div "hoe lang duurt het voordat ik mijn geld terugkrijg D Searched knowledge base se…" at bounding box center [309, 149] width 438 height 269
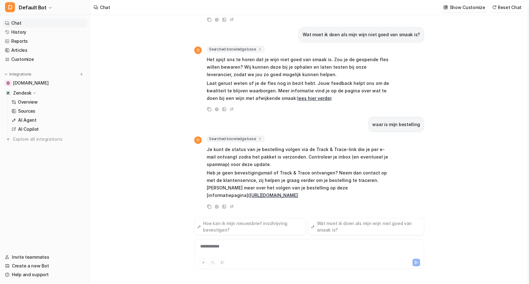
scroll to position [392, 0]
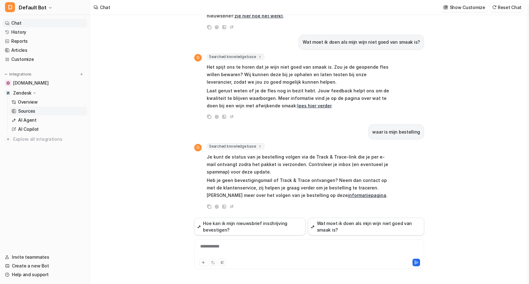
click at [30, 112] on p "Sources" at bounding box center [26, 111] width 17 height 6
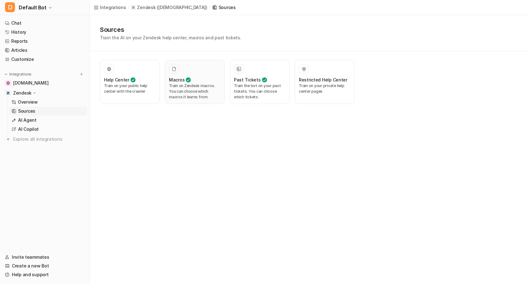
click at [202, 76] on div "Macros Train on Zendesk macros. You can choose which macros it learns from." at bounding box center [195, 82] width 52 height 36
click at [185, 76] on div "Macros Train on Zendesk macros. You can choose which macros it learns from." at bounding box center [195, 82] width 52 height 36
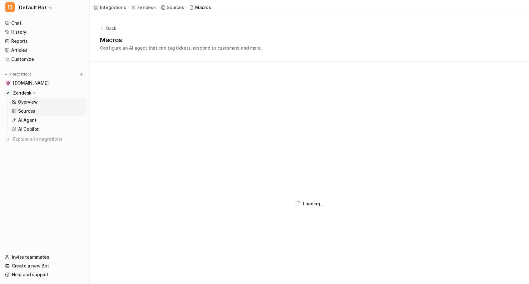
click at [36, 101] on p "Overview" at bounding box center [28, 102] width 20 height 6
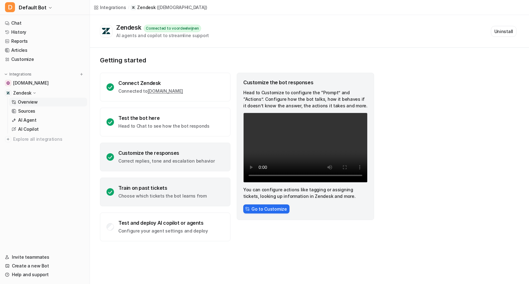
click at [161, 194] on p "Choose which tickets the bot learns from" at bounding box center [162, 196] width 88 height 6
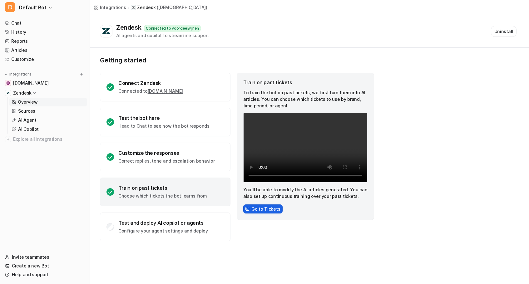
click at [257, 209] on button "Go to Tickets" at bounding box center [262, 208] width 39 height 9
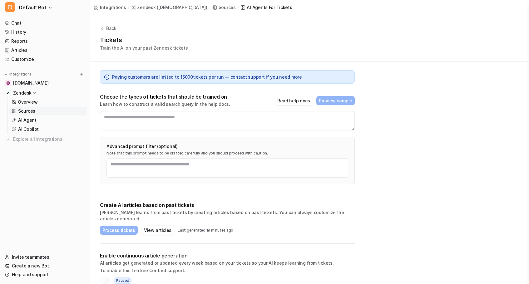
click at [100, 28] on div "Back Tickets Train the AI on your past Zendesk tickets" at bounding box center [309, 38] width 439 height 46
click at [101, 27] on icon at bounding box center [102, 28] width 4 height 4
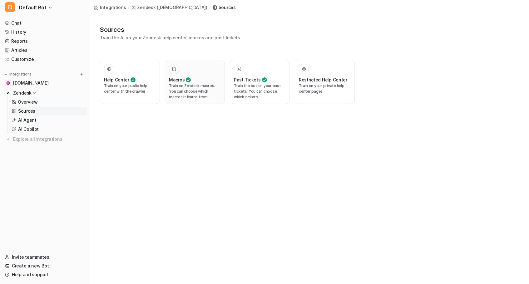
click at [193, 71] on div at bounding box center [195, 69] width 52 height 10
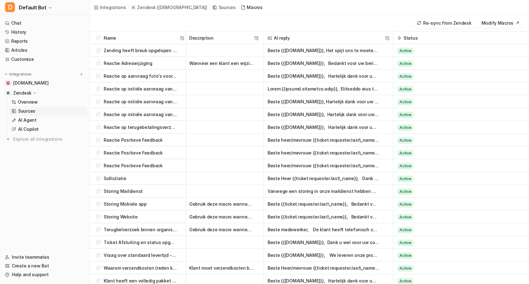
click at [143, 140] on p "Reactie Positieve Feedback" at bounding box center [133, 140] width 59 height 13
click at [284, 137] on button "Beste heer/mevrouw {{ticket.requester.last\_name}}, ​ Hartelijk dank voor uw po…" at bounding box center [323, 140] width 112 height 13
click at [246, 145] on div at bounding box center [224, 140] width 78 height 13
click at [294, 156] on button "Beste heer/mevrouw {{ticket.requester.last\_name}}, ​ Hartelijk dank voor uw po…" at bounding box center [323, 152] width 112 height 13
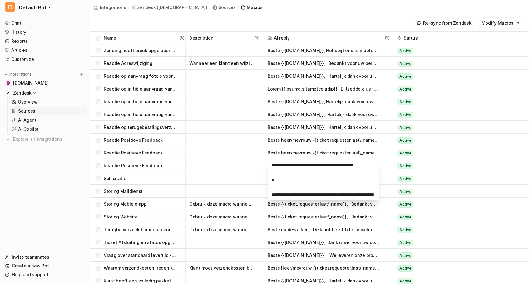
click at [232, 159] on div at bounding box center [224, 165] width 78 height 13
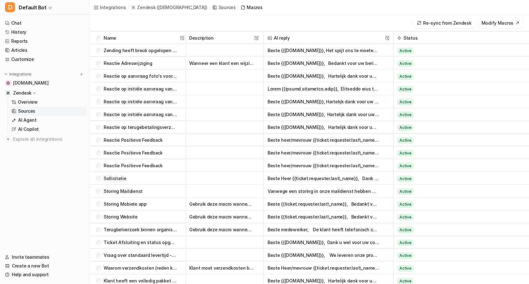
click at [286, 167] on button "Beste heer/mevrouw {{ticket.requester.last\_name}}, ​ Hartelijk dank voor uw po…" at bounding box center [323, 165] width 112 height 13
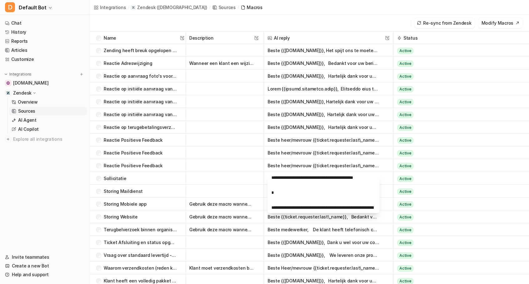
click at [243, 166] on div at bounding box center [224, 165] width 78 height 13
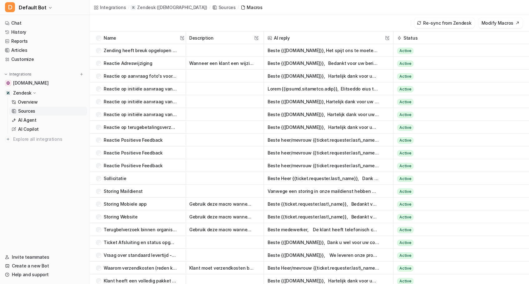
scroll to position [4, 0]
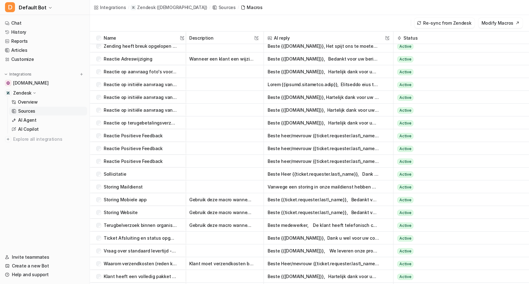
click at [287, 173] on button "​Beste Heer {{ticket.requester.last\_name}}, Dank u voor uw bericht en uw solli…" at bounding box center [323, 174] width 112 height 13
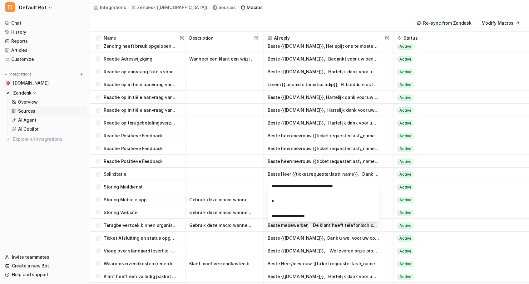
scroll to position [120, 0]
click at [6, 164] on nav "Chat History Reports Articles Customize Integrations [DOMAIN_NAME] Zendesk Over…" at bounding box center [45, 132] width 90 height 232
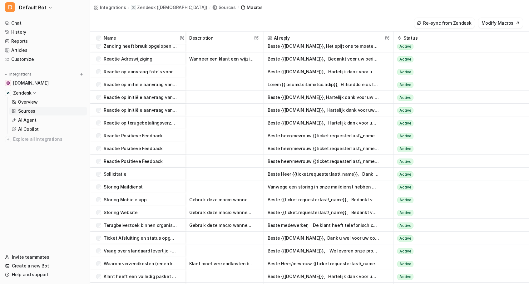
click at [281, 188] on button "Vanwege een storing in onze maildienst hebben we deze mail pas vandaag binnenge…" at bounding box center [323, 186] width 112 height 13
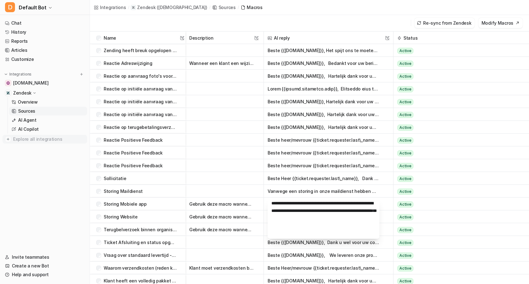
scroll to position [0, 0]
click at [31, 119] on p "AI Agent" at bounding box center [27, 120] width 18 height 6
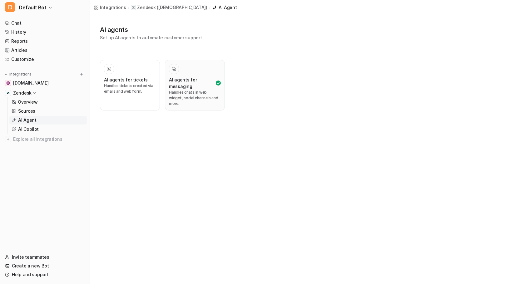
click at [193, 90] on p "Handles chats in web widget, social channels and more." at bounding box center [195, 98] width 52 height 17
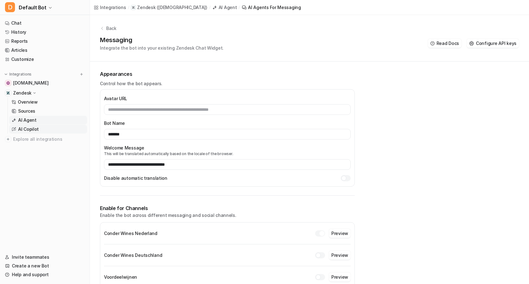
click at [31, 127] on p "AI Copilot" at bounding box center [28, 129] width 21 height 6
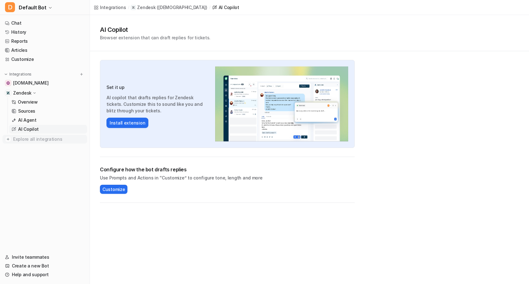
click at [29, 139] on span "Explore all integrations" at bounding box center [48, 139] width 71 height 10
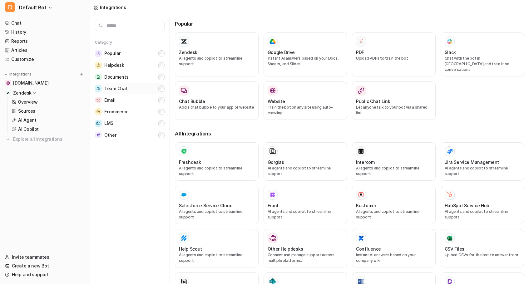
click at [129, 88] on button "Team Chat" at bounding box center [130, 89] width 70 height 12
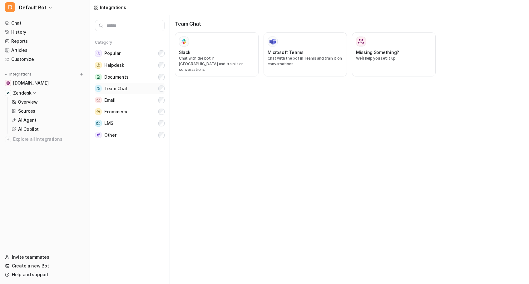
click at [129, 88] on button "Team Chat" at bounding box center [130, 89] width 70 height 12
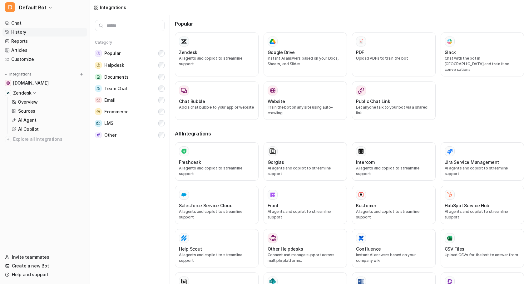
click at [30, 33] on link "History" at bounding box center [44, 32] width 85 height 9
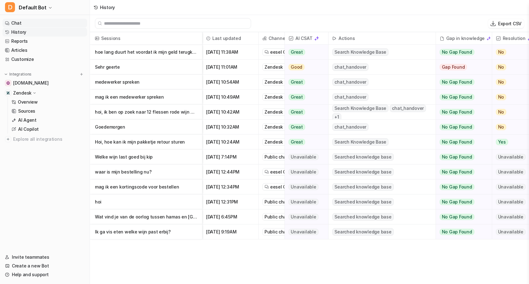
click at [18, 23] on link "Chat" at bounding box center [44, 23] width 85 height 9
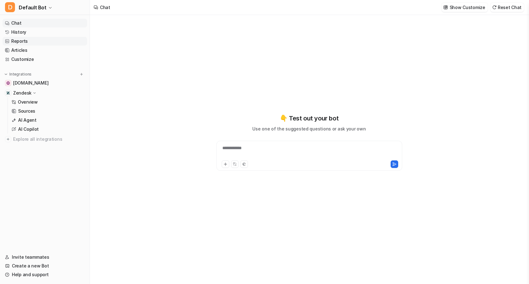
click at [24, 41] on link "Reports" at bounding box center [44, 41] width 85 height 9
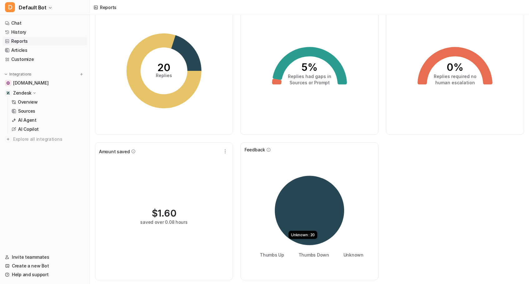
scroll to position [32, 0]
click at [304, 55] on icon at bounding box center [309, 65] width 74 height 37
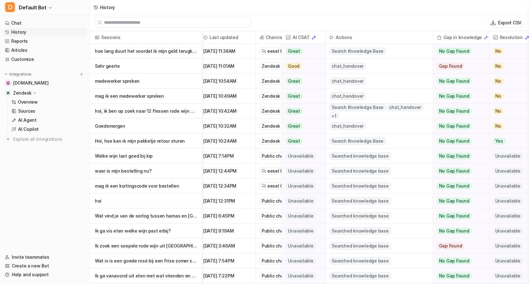
scroll to position [1, 0]
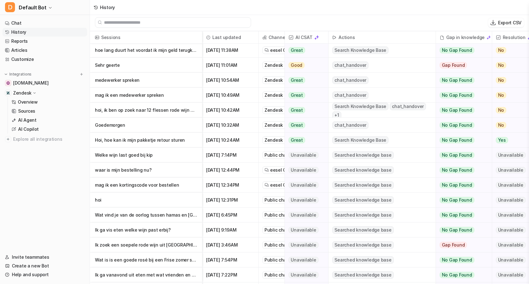
click at [144, 140] on p "Hoi, hoe kan ik mijn pakketje retour sturen" at bounding box center [146, 140] width 102 height 15
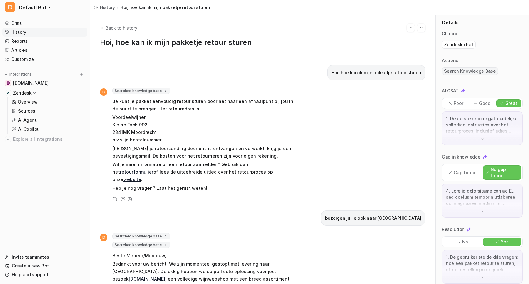
click at [475, 266] on p "1. De gebruiker stelde drie vragen: hoe een pakket retour te sturen, of de best…" at bounding box center [482, 263] width 73 height 19
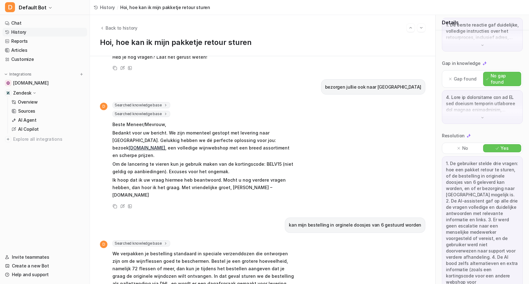
scroll to position [130, 0]
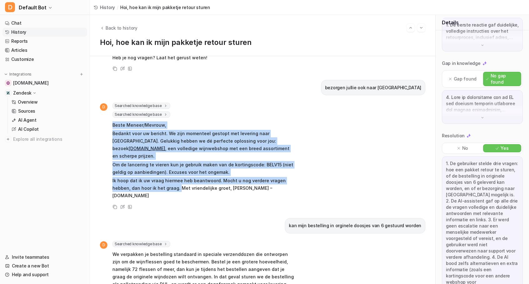
drag, startPoint x: 113, startPoint y: 117, endPoint x: 159, endPoint y: 174, distance: 73.2
click at [159, 174] on span "Beste Meneer/Mevrouw, Bedankt voor uw bericht. We zijn momenteel gestopt met le…" at bounding box center [203, 160] width 183 height 80
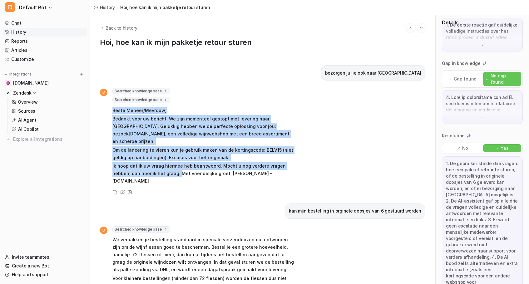
scroll to position [146, 0]
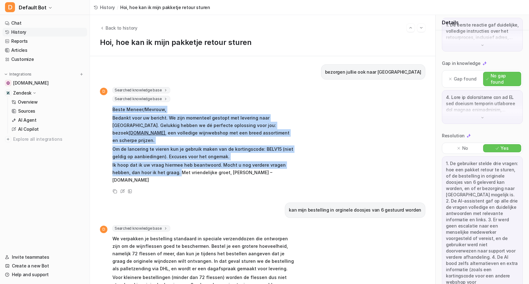
click at [193, 161] on p "Ik hoop dat ik uw vraag hiermee heb beantwoord. Mocht u nog verdere vragen hebb…" at bounding box center [203, 172] width 183 height 22
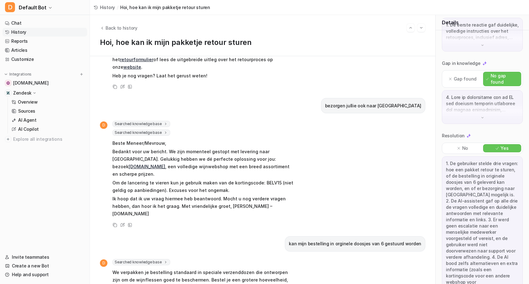
scroll to position [115, 0]
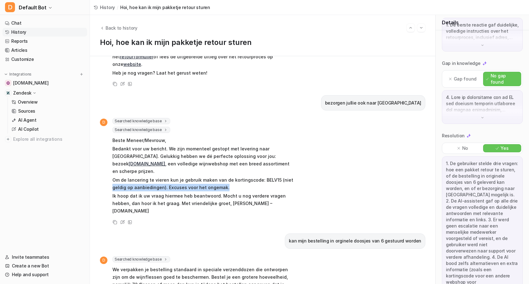
drag, startPoint x: 224, startPoint y: 173, endPoint x: 113, endPoint y: 168, distance: 111.2
click at [113, 176] on p "Om de lancering te vieren kun je gebruik maken van de kortingscode: BELV15 (nie…" at bounding box center [203, 183] width 183 height 15
click at [251, 176] on p "Om de lancering te vieren kun je gebruik maken van de kortingscode: BELV15 (nie…" at bounding box center [203, 183] width 183 height 15
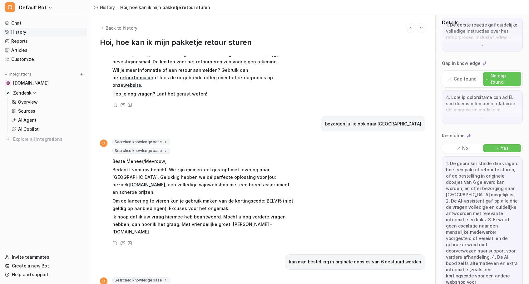
scroll to position [93, 0]
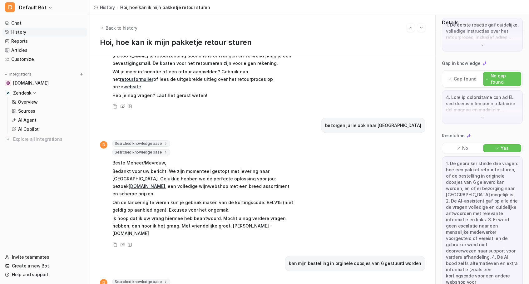
click at [142, 149] on span "Searched knowledge base" at bounding box center [141, 152] width 58 height 6
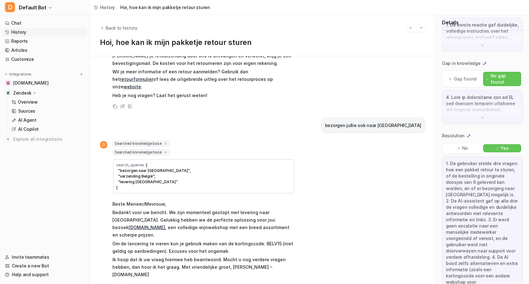
click at [139, 140] on span "Searched knowledge base" at bounding box center [141, 143] width 58 height 6
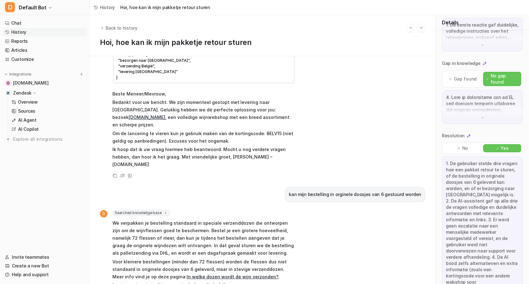
scroll to position [243, 0]
click at [240, 146] on p "Ik hoop dat ik uw vraag hiermee heb beantwoord. Mocht u nog verdere vragen hebb…" at bounding box center [203, 157] width 183 height 22
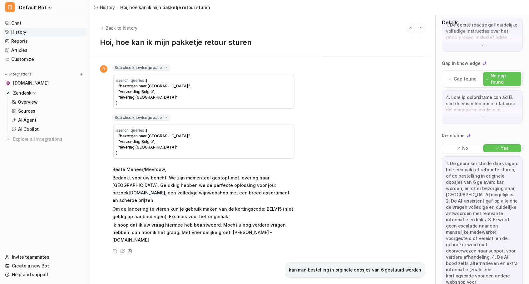
scroll to position [169, 0]
click at [124, 249] on icon at bounding box center [122, 251] width 5 height 4
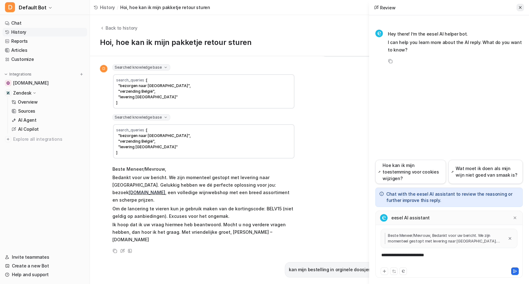
click at [520, 7] on icon at bounding box center [520, 7] width 2 height 2
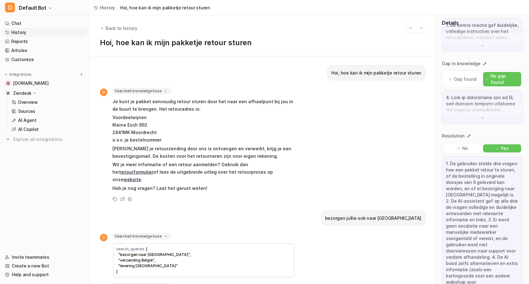
scroll to position [0, 0]
click at [21, 27] on link "Chat" at bounding box center [44, 23] width 85 height 9
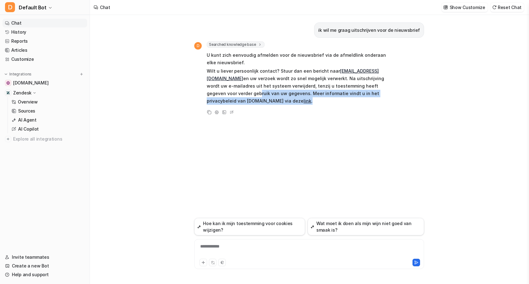
drag, startPoint x: 268, startPoint y: 89, endPoint x: 314, endPoint y: 104, distance: 48.0
click at [314, 102] on p "Wilt u liever persoonlijk contact? Stuur dan een bericht naar [EMAIL_ADDRESS][D…" at bounding box center [298, 85] width 183 height 37
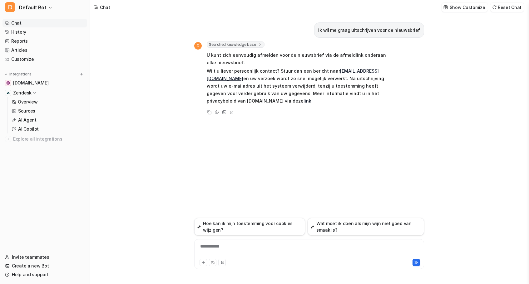
click at [304, 129] on div "ik wil me graag uitschrijven voor de nieuwsbrief D Searched knowledge base sear…" at bounding box center [309, 116] width 230 height 203
click at [230, 251] on div "**********" at bounding box center [309, 250] width 227 height 14
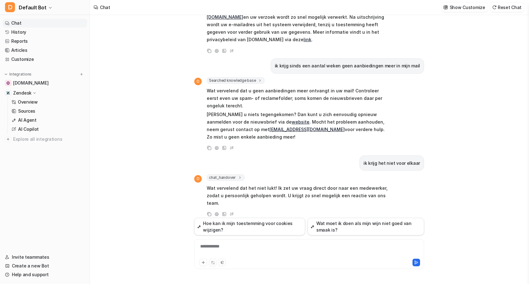
click at [241, 177] on span "chat_handover" at bounding box center [226, 177] width 38 height 6
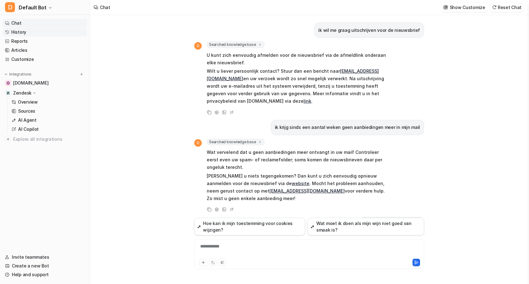
click at [23, 32] on link "History" at bounding box center [44, 32] width 85 height 9
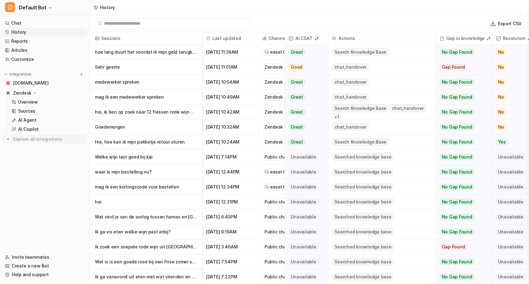
click at [39, 137] on span "Explore all integrations" at bounding box center [48, 139] width 71 height 10
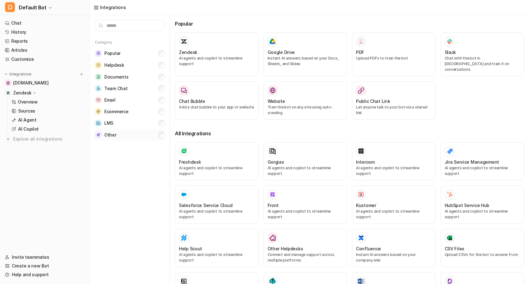
click at [160, 139] on button "Other" at bounding box center [130, 135] width 70 height 12
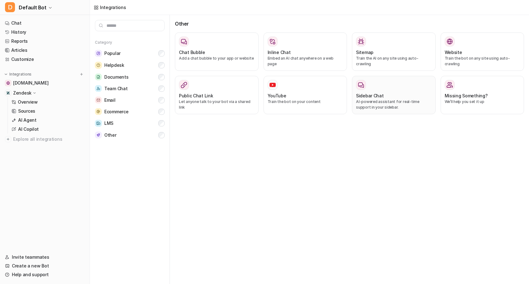
click at [375, 91] on div "Sidebar Chat AI-powered assistant for real-time support in your sidebar." at bounding box center [394, 95] width 76 height 30
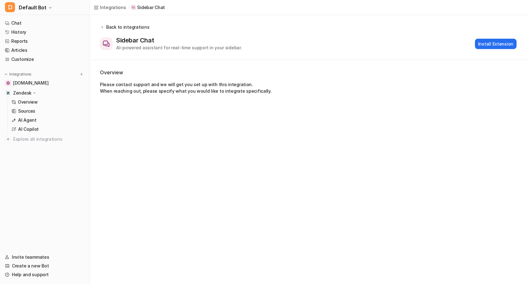
click at [100, 27] on icon at bounding box center [102, 27] width 4 height 5
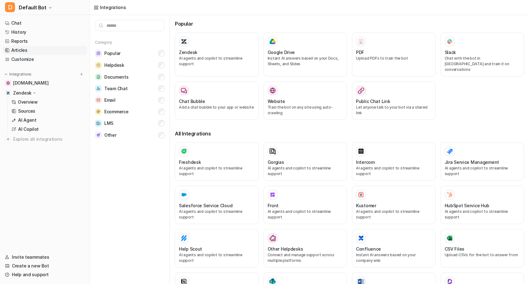
click at [33, 53] on link "Articles" at bounding box center [44, 50] width 85 height 9
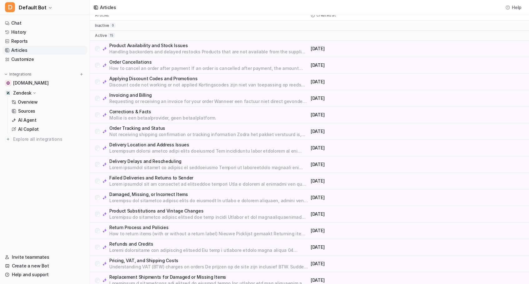
scroll to position [20, 0]
click at [140, 178] on p "Failed Deliveries and Returns to Sender" at bounding box center [208, 178] width 199 height 6
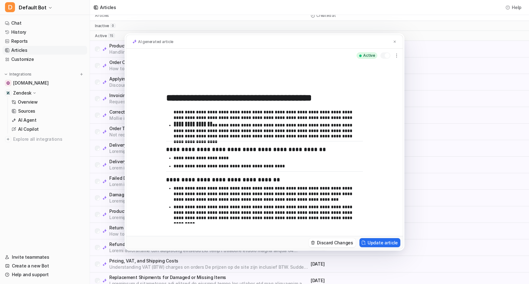
scroll to position [18, 0]
click at [395, 43] on img at bounding box center [394, 42] width 4 height 4
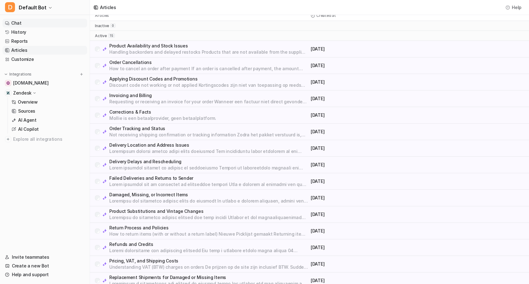
click at [38, 22] on link "Chat" at bounding box center [44, 23] width 85 height 9
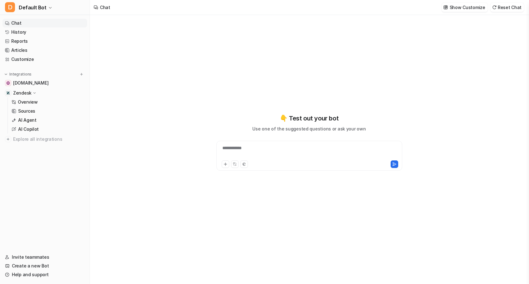
type textarea "**********"
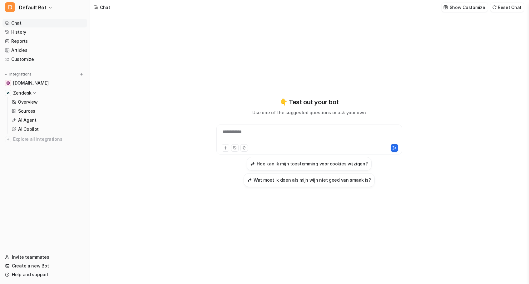
click at [266, 135] on div "**********" at bounding box center [309, 136] width 183 height 14
paste div
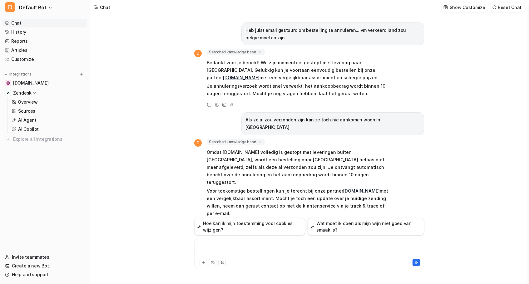
click at [263, 251] on div at bounding box center [309, 250] width 227 height 14
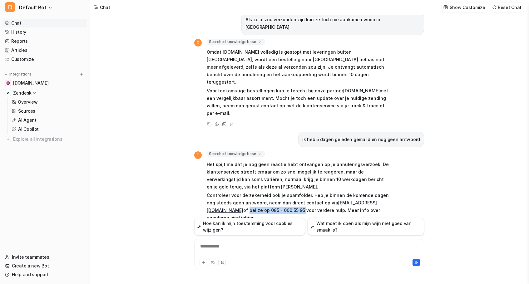
drag, startPoint x: 284, startPoint y: 189, endPoint x: 339, endPoint y: 186, distance: 55.0
click at [339, 192] on p "Controleer voor de zekerheid ook je spamfolder. Heb je binnen de komende dagen …" at bounding box center [298, 207] width 183 height 30
click at [305, 192] on p "Controleer voor de zekerheid ook je spamfolder. Heb je binnen de komende dagen …" at bounding box center [298, 207] width 183 height 30
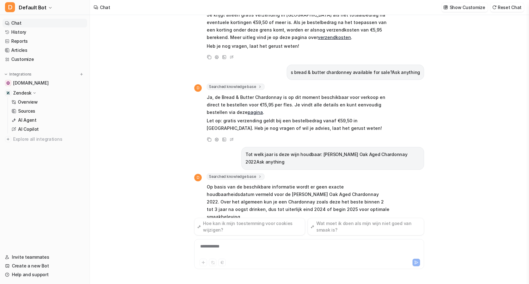
scroll to position [369, 0]
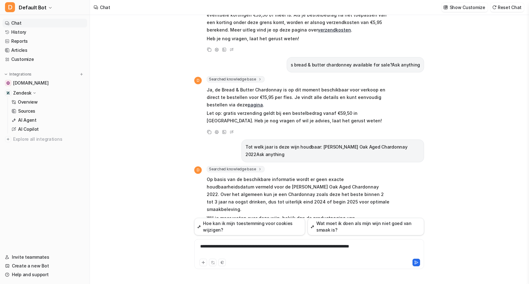
click at [381, 247] on div "**********" at bounding box center [309, 250] width 227 height 14
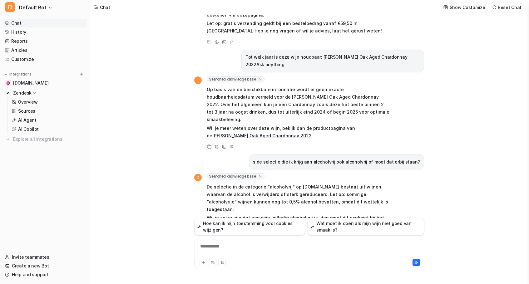
scroll to position [0, 0]
drag, startPoint x: 208, startPoint y: 181, endPoint x: 260, endPoint y: 193, distance: 53.0
click at [260, 214] on p "Wil je zeker zijn dat een wijn volledig alcoholvrij is, dan moet dit expliciet …" at bounding box center [298, 225] width 183 height 22
click at [265, 230] on link "alcoholvrije wijn pagina" at bounding box center [238, 232] width 52 height 5
click at [237, 244] on div "**********" at bounding box center [309, 250] width 227 height 14
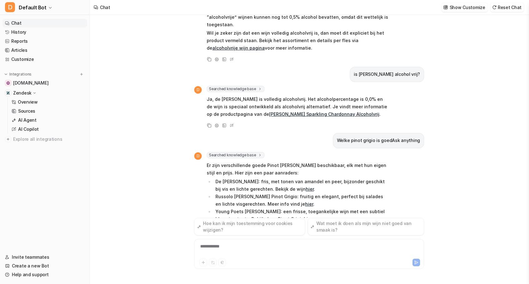
scroll to position [653, 0]
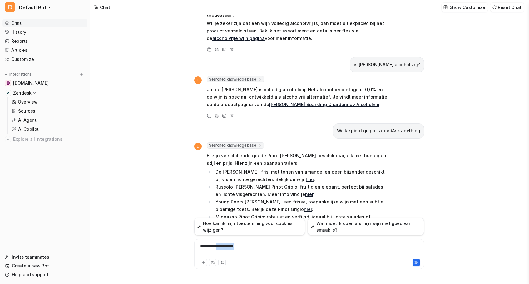
drag, startPoint x: 245, startPoint y: 244, endPoint x: 219, endPoint y: 243, distance: 25.9
click at [219, 243] on div "**********" at bounding box center [309, 250] width 227 height 14
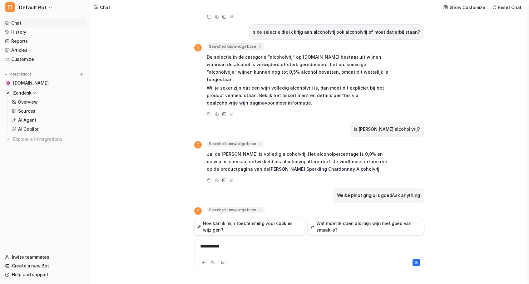
scroll to position [563, 0]
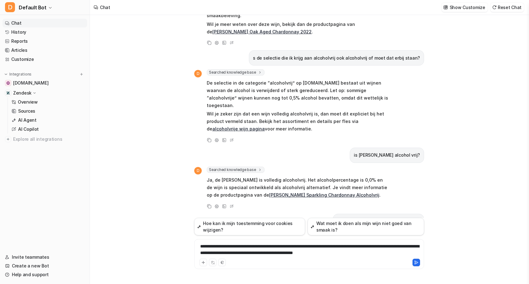
click at [385, 252] on div "**********" at bounding box center [309, 250] width 227 height 14
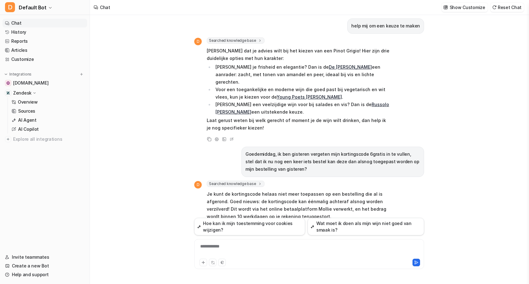
scroll to position [886, 0]
click at [232, 250] on icon at bounding box center [232, 251] width 2 height 2
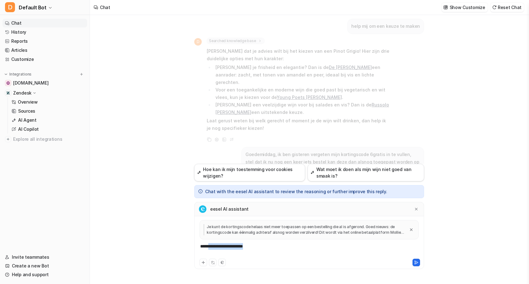
drag, startPoint x: 255, startPoint y: 247, endPoint x: 210, endPoint y: 245, distance: 45.3
click at [210, 245] on div "**********" at bounding box center [309, 250] width 227 height 14
drag, startPoint x: 255, startPoint y: 246, endPoint x: 197, endPoint y: 241, distance: 57.9
click at [197, 241] on div "**********" at bounding box center [309, 238] width 227 height 37
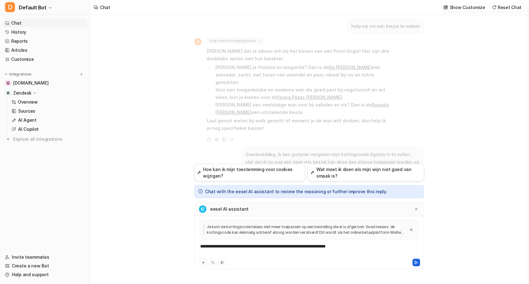
click at [417, 261] on button at bounding box center [415, 262] width 7 height 7
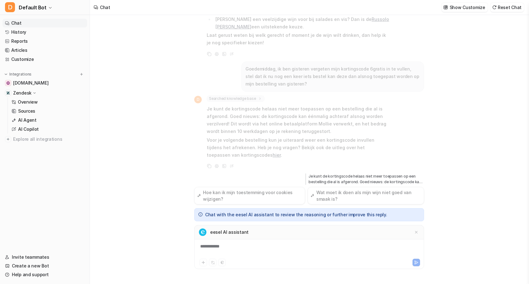
scroll to position [989, 0]
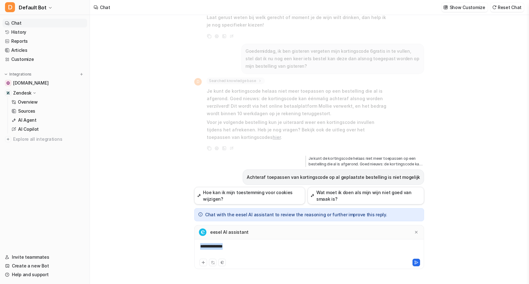
drag, startPoint x: 239, startPoint y: 247, endPoint x: 179, endPoint y: 247, distance: 59.9
click at [179, 247] on div "Heb juist email gestuurd om bestelling te annuleren...ivm verkeerd land zou bel…" at bounding box center [309, 149] width 438 height 269
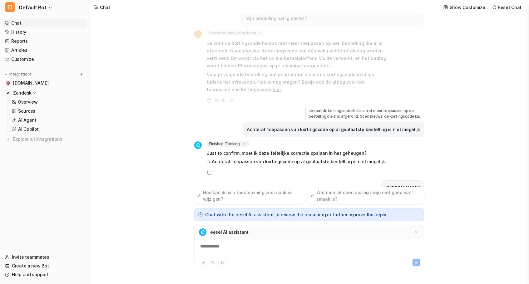
scroll to position [1054, 0]
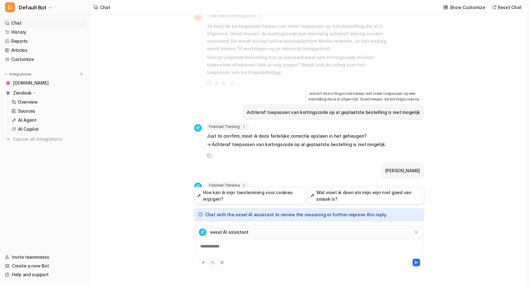
click at [251, 190] on span "Appended to memory article" at bounding box center [238, 193] width 63 height 6
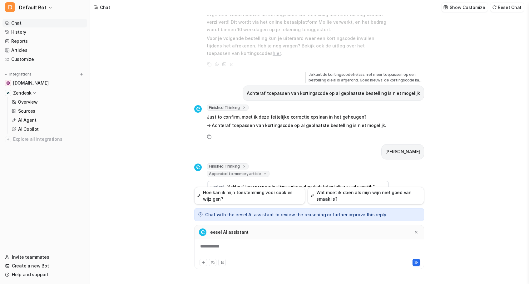
scroll to position [1073, 0]
drag, startPoint x: 217, startPoint y: 156, endPoint x: 294, endPoint y: 165, distance: 77.5
click at [294, 198] on p "Got it. Ik heb het geheugen bijgewerkt met: "Achteraf toepassen van kortingscod…" at bounding box center [298, 205] width 183 height 15
click at [285, 198] on p "Got it. Ik heb het geheugen bijgewerkt met: "Achteraf toepassen van kortingscod…" at bounding box center [298, 205] width 183 height 15
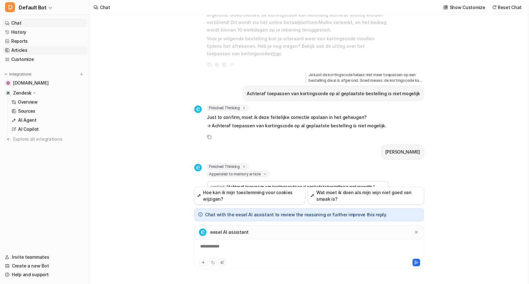
click at [23, 50] on link "Articles" at bounding box center [44, 50] width 85 height 9
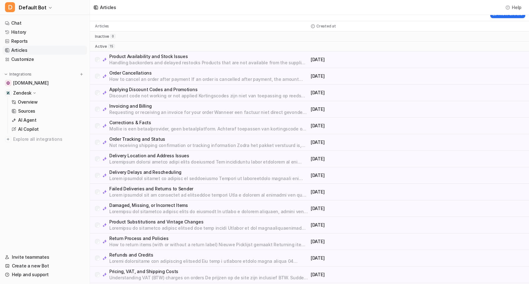
scroll to position [10, 0]
click at [162, 124] on p "Mollie is een betaalprovider, geen betaalplatform. Achteraf toepassen van korti…" at bounding box center [208, 127] width 199 height 6
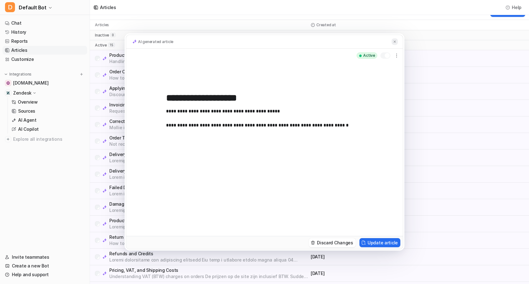
click at [395, 40] on img at bounding box center [394, 42] width 4 height 4
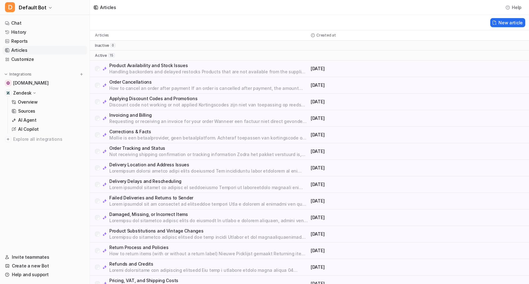
scroll to position [0, 0]
click at [135, 66] on p "Product Availability and Stock Issues" at bounding box center [208, 65] width 199 height 6
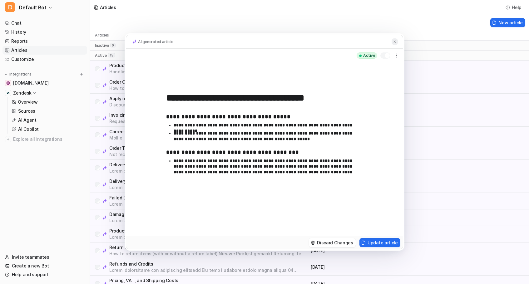
click at [392, 41] on img at bounding box center [394, 42] width 4 height 4
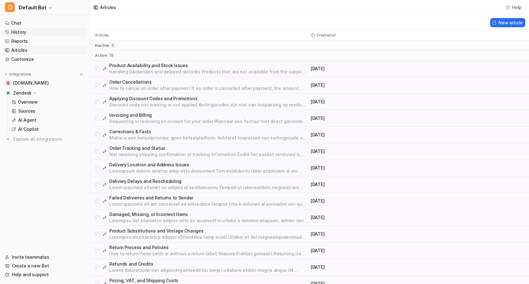
click at [39, 31] on link "History" at bounding box center [44, 32] width 85 height 9
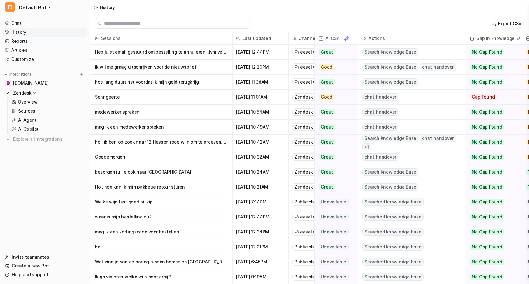
click at [168, 54] on p "Heb juist email gestuurd om bestelling te annuleren...ivm verkeerd land zou belg" at bounding box center [161, 52] width 132 height 15
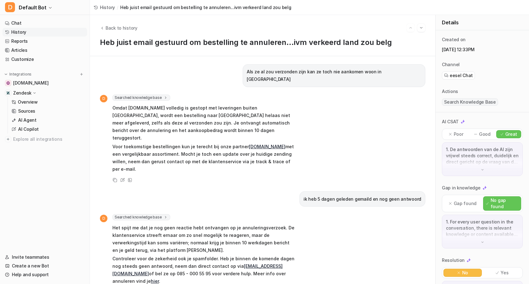
scroll to position [108, 0]
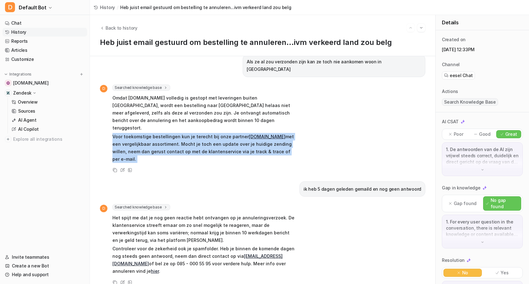
drag, startPoint x: 112, startPoint y: 120, endPoint x: 303, endPoint y: 147, distance: 193.1
click at [303, 147] on div "D Searched knowledge base search_queries : [ "verzending naar [GEOGRAPHIC_DATA]…" at bounding box center [262, 130] width 325 height 90
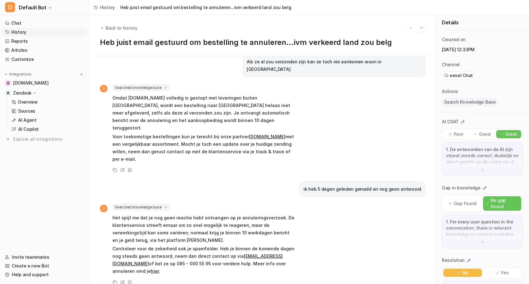
click at [275, 166] on div "Copy Review View Sources" at bounding box center [197, 169] width 195 height 7
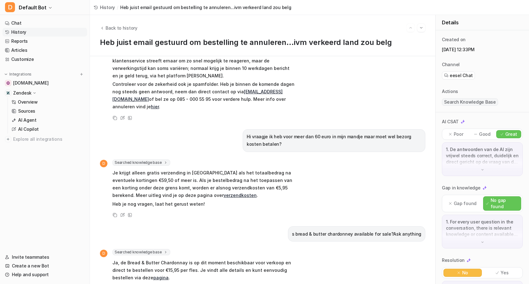
scroll to position [274, 0]
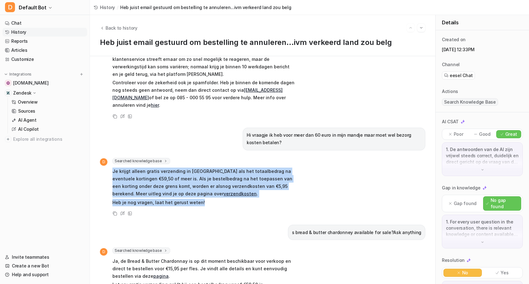
drag, startPoint x: 111, startPoint y: 150, endPoint x: 221, endPoint y: 178, distance: 112.6
click at [221, 178] on div "D Searched knowledge base search_queries : [ "gratis verzending vanaf 60 euro",…" at bounding box center [197, 183] width 195 height 50
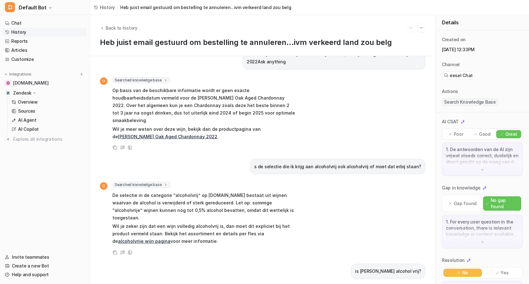
scroll to position [500, 0]
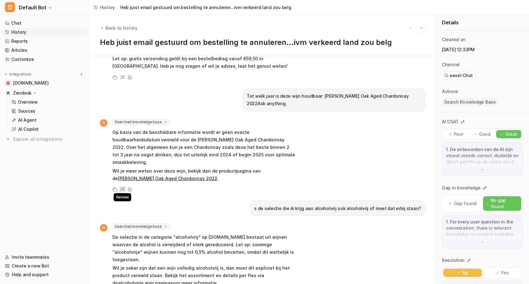
click at [124, 187] on icon at bounding box center [122, 189] width 5 height 4
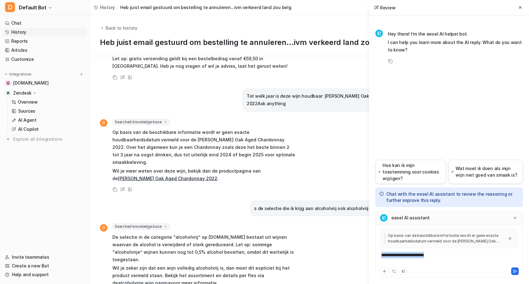
drag, startPoint x: 439, startPoint y: 256, endPoint x: 311, endPoint y: 255, distance: 127.3
click at [311, 255] on div "Back to history Heb juist email gestuurd om bestelling te annuleren...ivm verke…" at bounding box center [309, 149] width 439 height 269
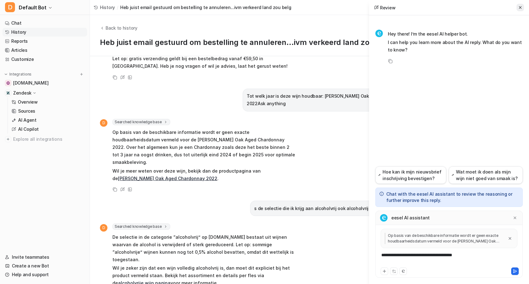
click at [520, 9] on icon at bounding box center [520, 7] width 4 height 4
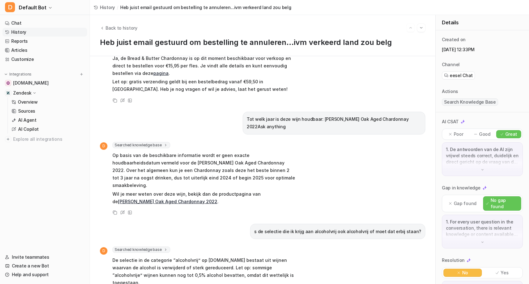
scroll to position [412, 0]
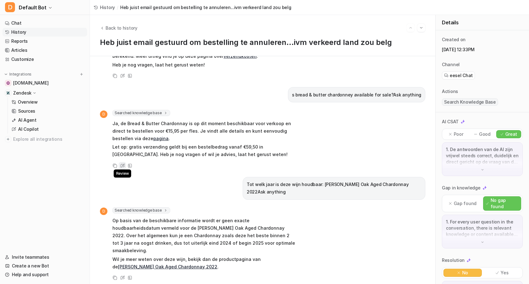
click at [122, 163] on icon at bounding box center [122, 165] width 5 height 4
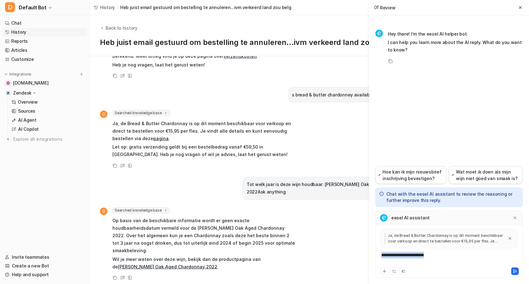
drag, startPoint x: 440, startPoint y: 255, endPoint x: 361, endPoint y: 251, distance: 79.7
click at [361, 251] on div "Back to history Heb juist email gestuurd om bestelling te annuleren...ivm verke…" at bounding box center [309, 149] width 439 height 269
drag, startPoint x: 495, startPoint y: 266, endPoint x: 514, endPoint y: 271, distance: 20.0
click at [514, 271] on button at bounding box center [514, 270] width 7 height 7
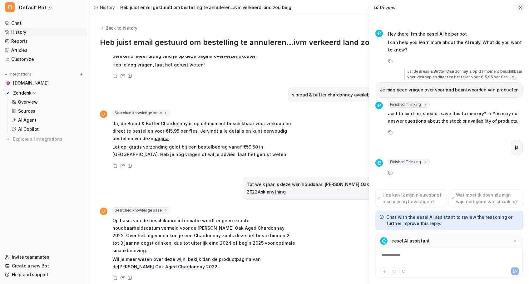
scroll to position [2, 0]
click at [521, 4] on button at bounding box center [519, 7] width 7 height 7
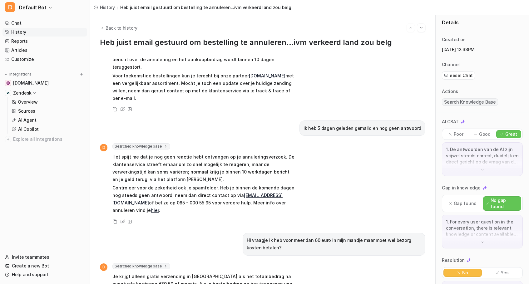
scroll to position [110, 0]
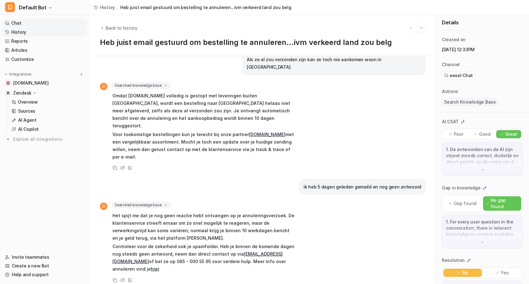
click at [25, 24] on link "Chat" at bounding box center [44, 23] width 85 height 9
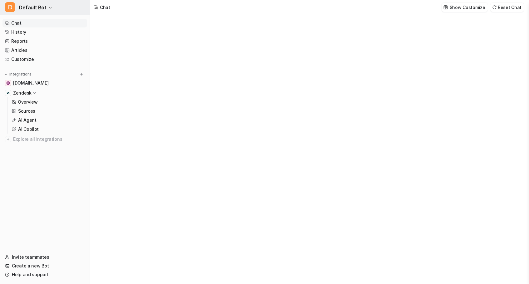
click at [43, 9] on span "Default Bot" at bounding box center [33, 7] width 28 height 9
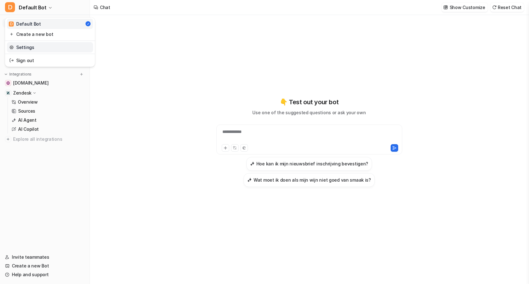
click at [33, 45] on link "Settings" at bounding box center [50, 47] width 86 height 10
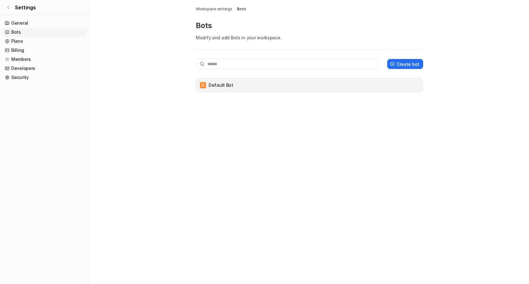
click at [387, 85] on div "D Default Bot" at bounding box center [309, 85] width 222 height 9
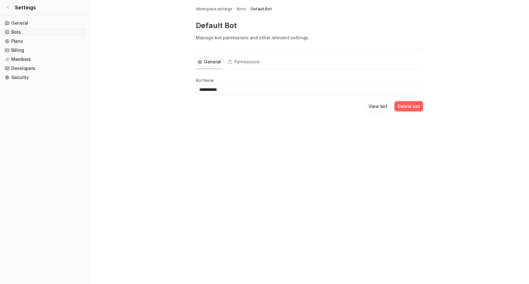
drag, startPoint x: 226, startPoint y: 90, endPoint x: 139, endPoint y: 71, distance: 88.1
click at [139, 71] on main "**********" at bounding box center [309, 63] width 439 height 126
type input "**********"
click at [242, 62] on span "Permissions" at bounding box center [247, 62] width 26 height 6
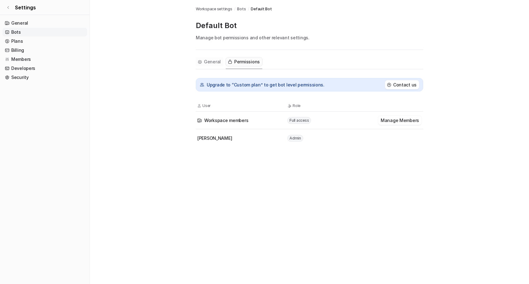
click at [211, 62] on span "General" at bounding box center [212, 62] width 17 height 6
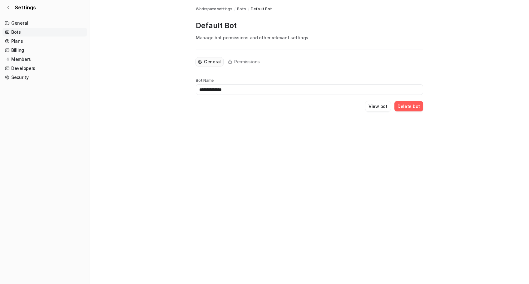
click at [244, 91] on input "**********" at bounding box center [309, 89] width 227 height 11
click at [241, 8] on span "Bots" at bounding box center [241, 9] width 9 height 6
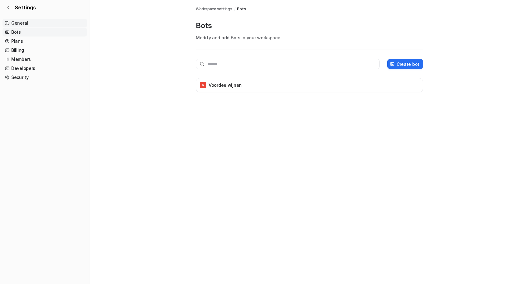
click at [32, 22] on link "General" at bounding box center [44, 23] width 85 height 9
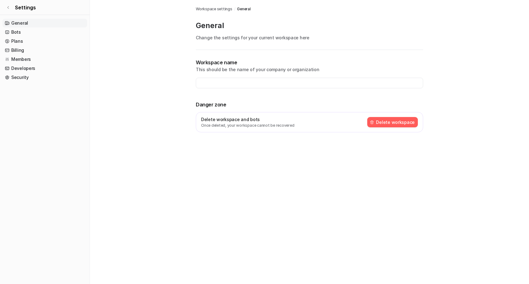
type input "**********"
click at [23, 60] on link "Members" at bounding box center [44, 59] width 85 height 9
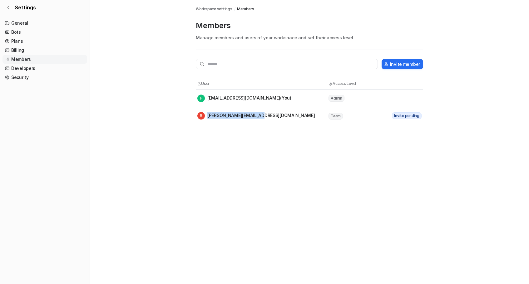
drag, startPoint x: 259, startPoint y: 117, endPoint x: 207, endPoint y: 114, distance: 51.6
click at [207, 114] on div "B [PERSON_NAME][EMAIL_ADDRESS][DOMAIN_NAME]" at bounding box center [262, 115] width 130 height 7
